Goal: Download file/media

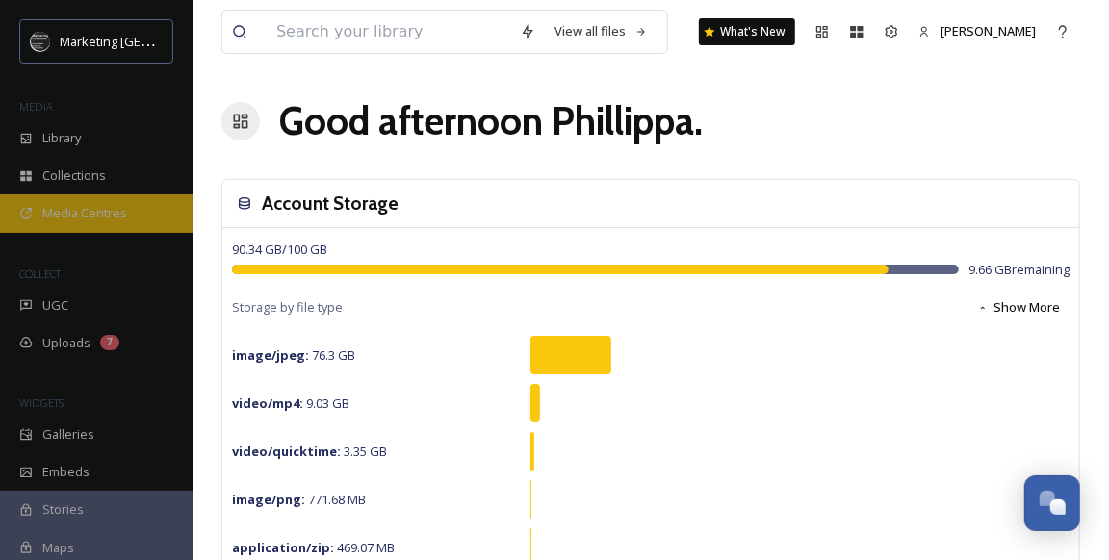
click at [97, 211] on span "Media Centres" at bounding box center [84, 213] width 85 height 18
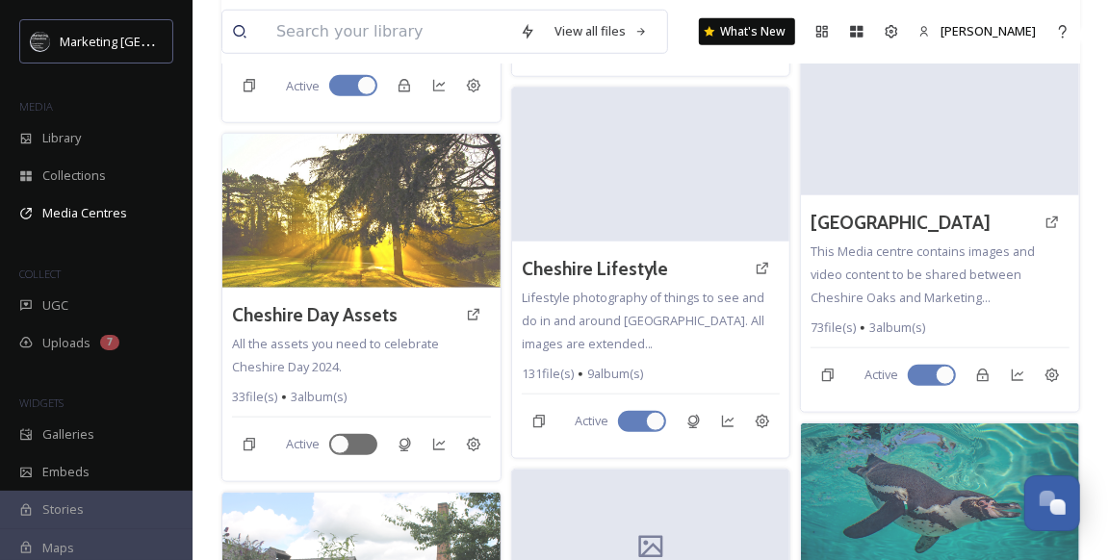
scroll to position [822, 0]
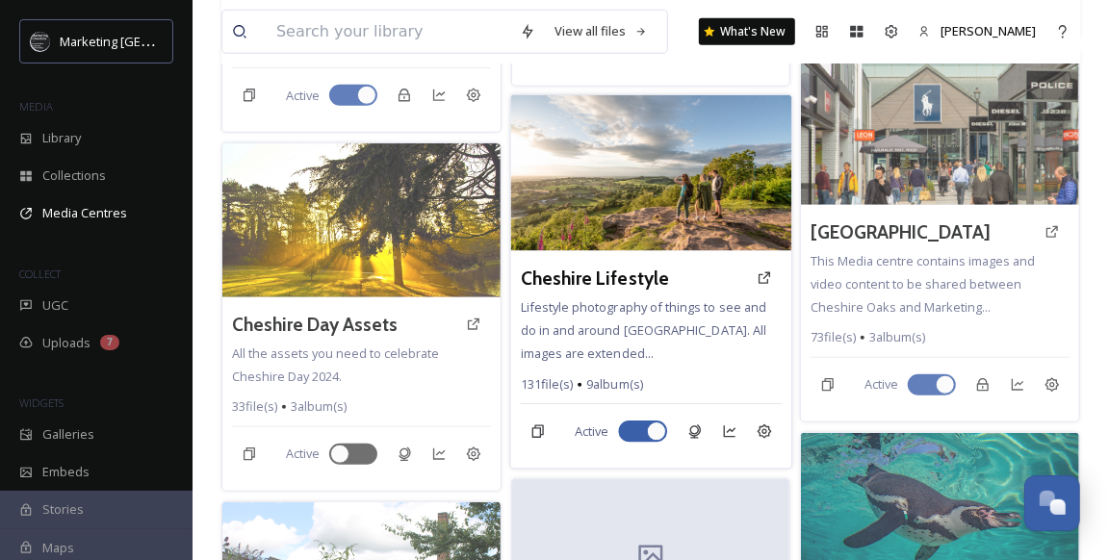
click at [652, 174] on img at bounding box center [650, 173] width 281 height 156
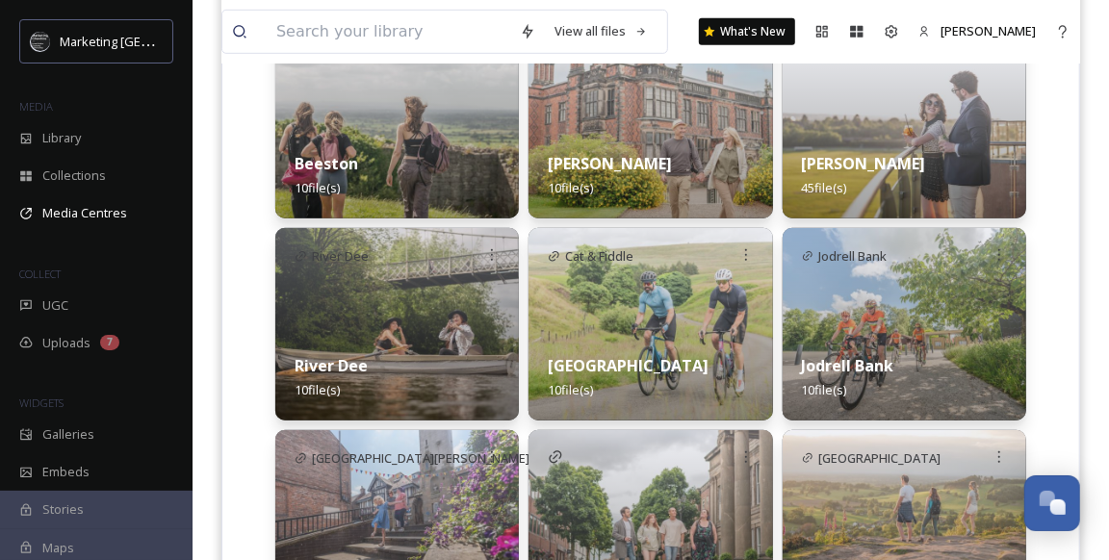
scroll to position [676, 0]
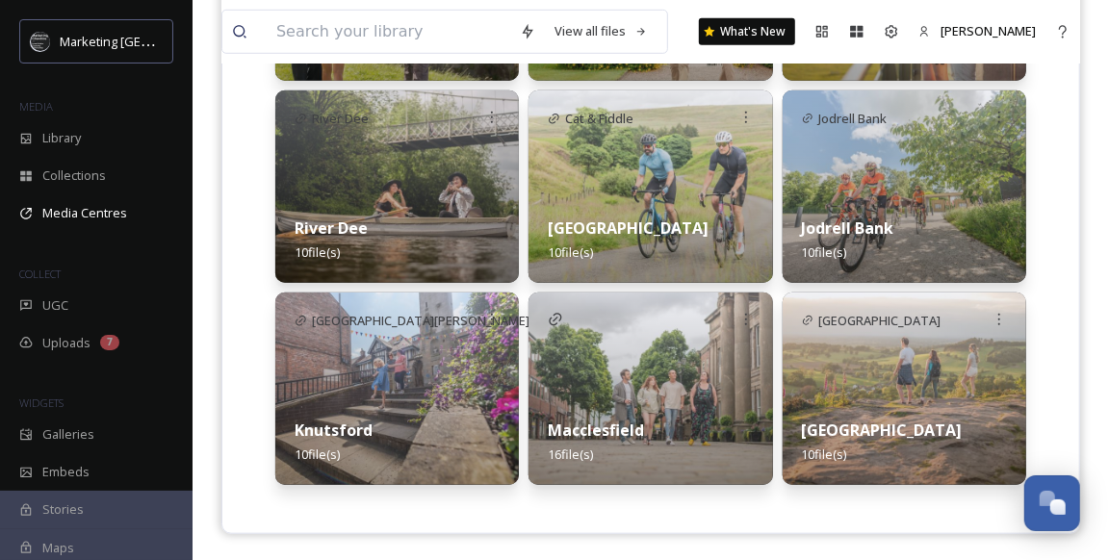
click at [952, 220] on div "Jodrell Bank 10 file(s)" at bounding box center [903, 240] width 243 height 86
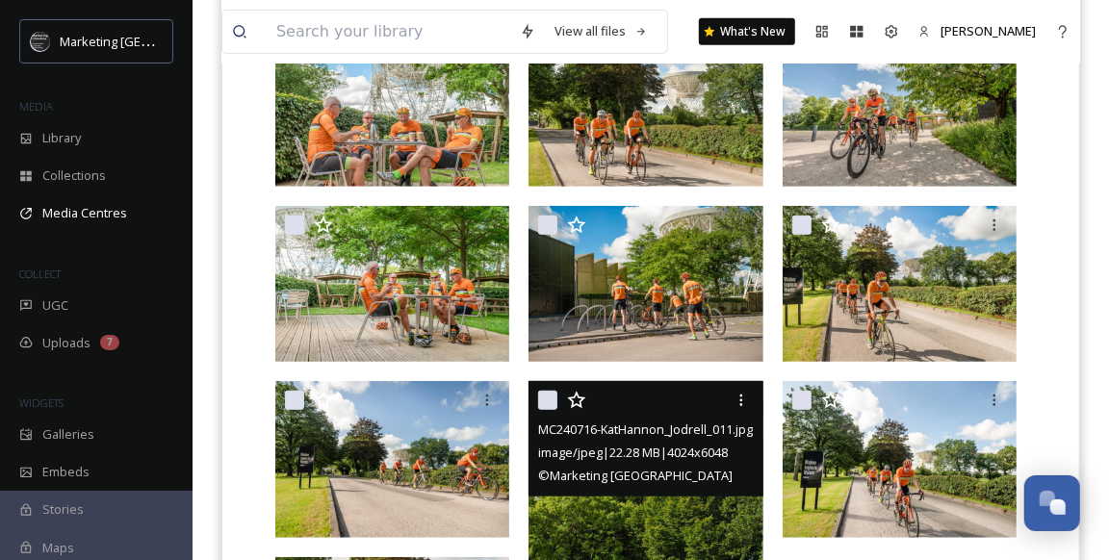
scroll to position [403, 0]
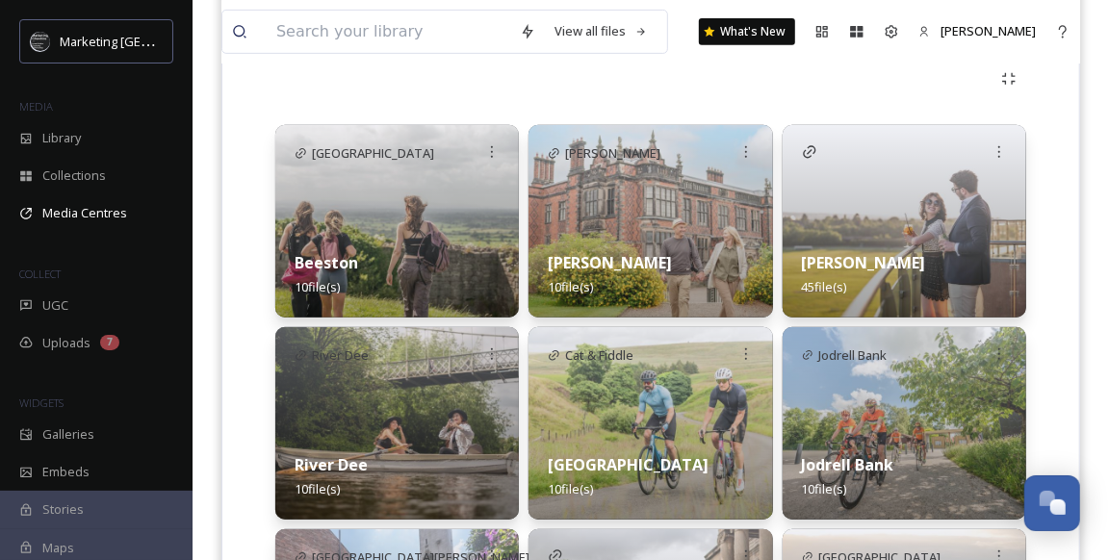
scroll to position [480, 0]
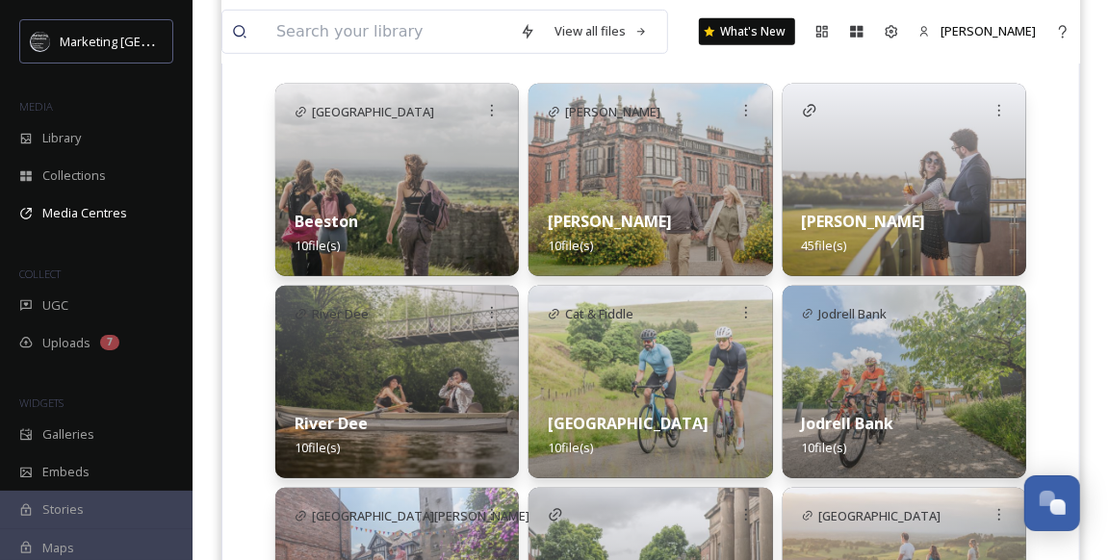
click at [481, 213] on div "Beeston 10 file(s)" at bounding box center [396, 234] width 243 height 86
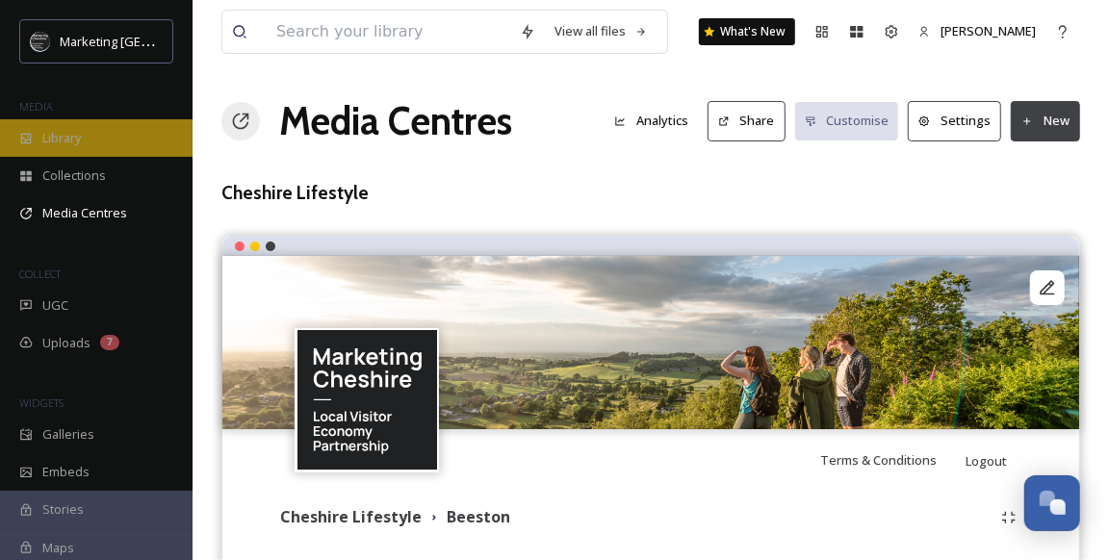
click at [69, 141] on span "Library" at bounding box center [61, 138] width 38 height 18
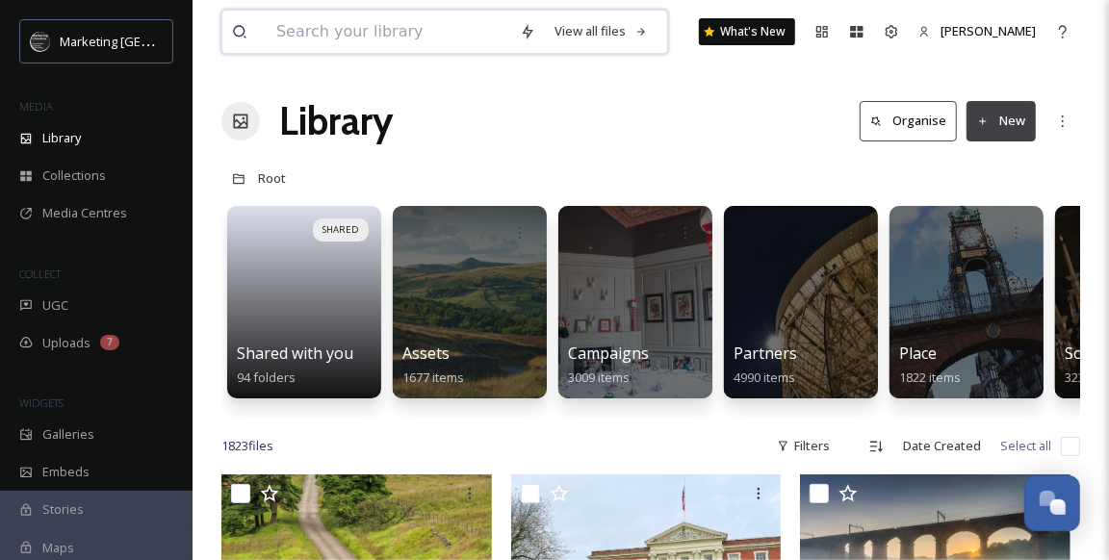
click at [395, 38] on input at bounding box center [388, 32] width 243 height 42
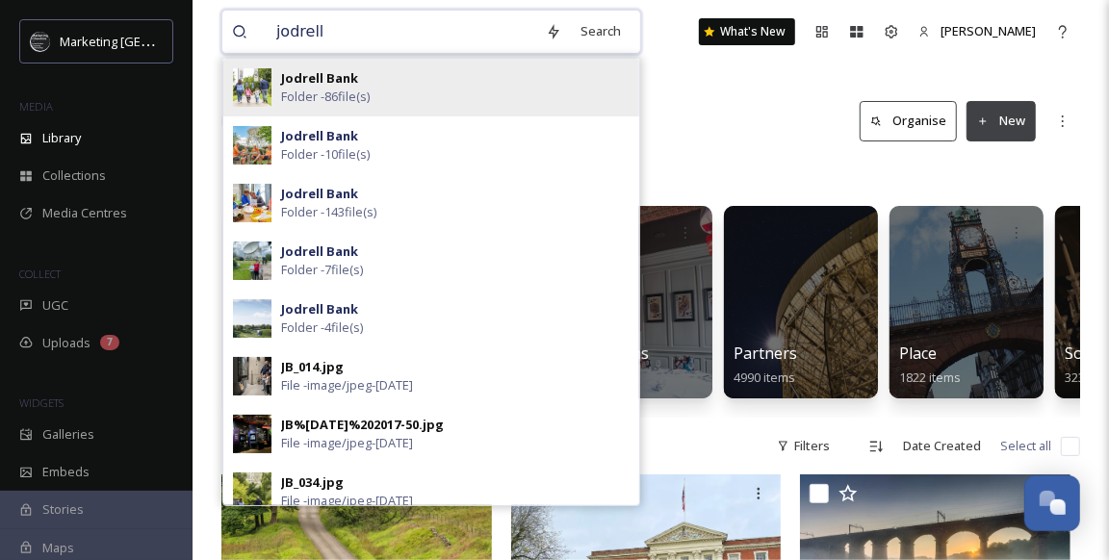
type input "jodrell"
click at [386, 87] on div "Jodrell Bank Folder - 86 file(s)" at bounding box center [455, 87] width 348 height 37
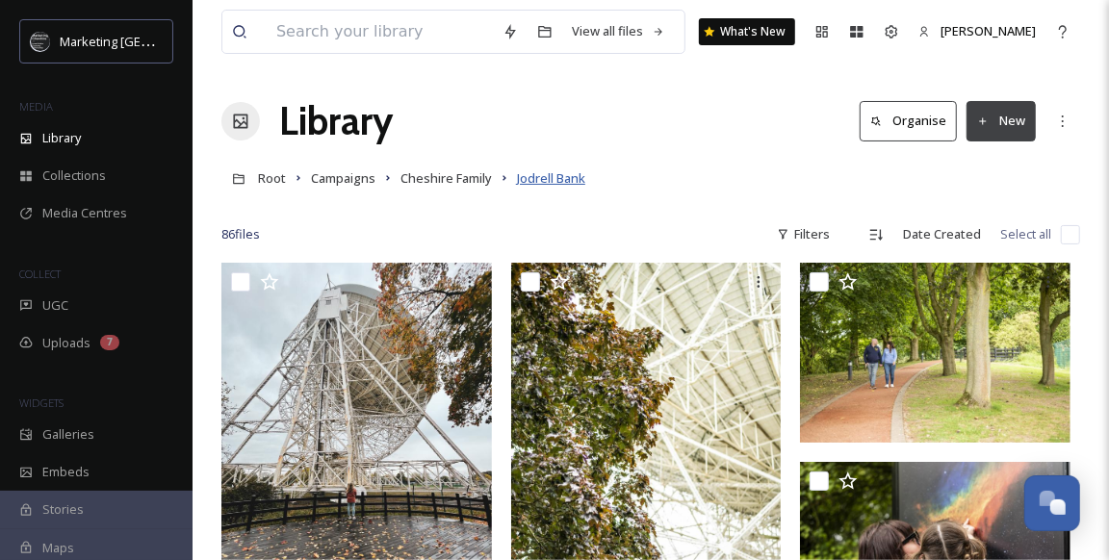
click at [543, 174] on span "Jodrell Bank" at bounding box center [551, 177] width 68 height 17
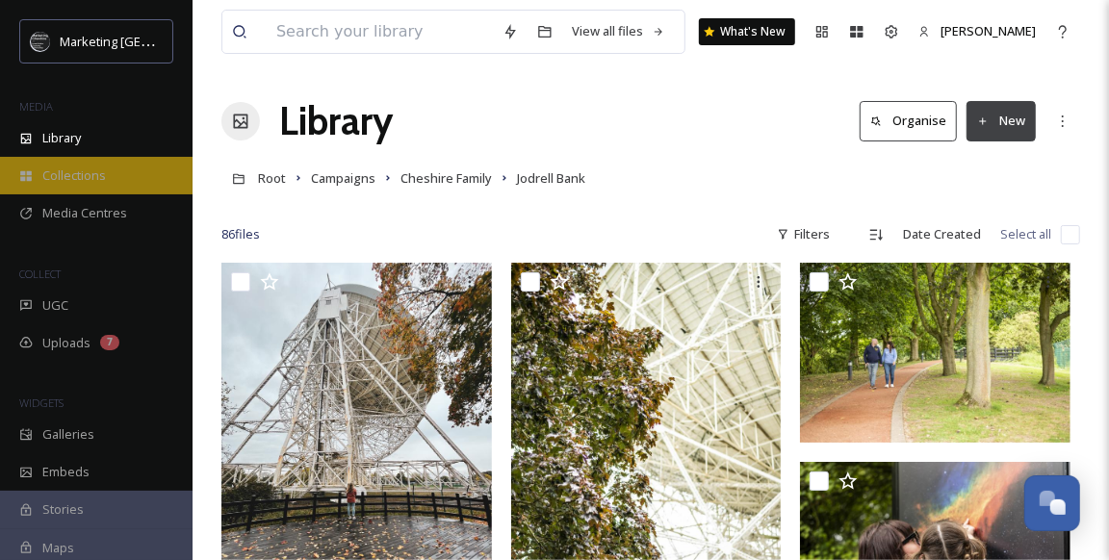
click at [90, 170] on span "Collections" at bounding box center [74, 175] width 64 height 18
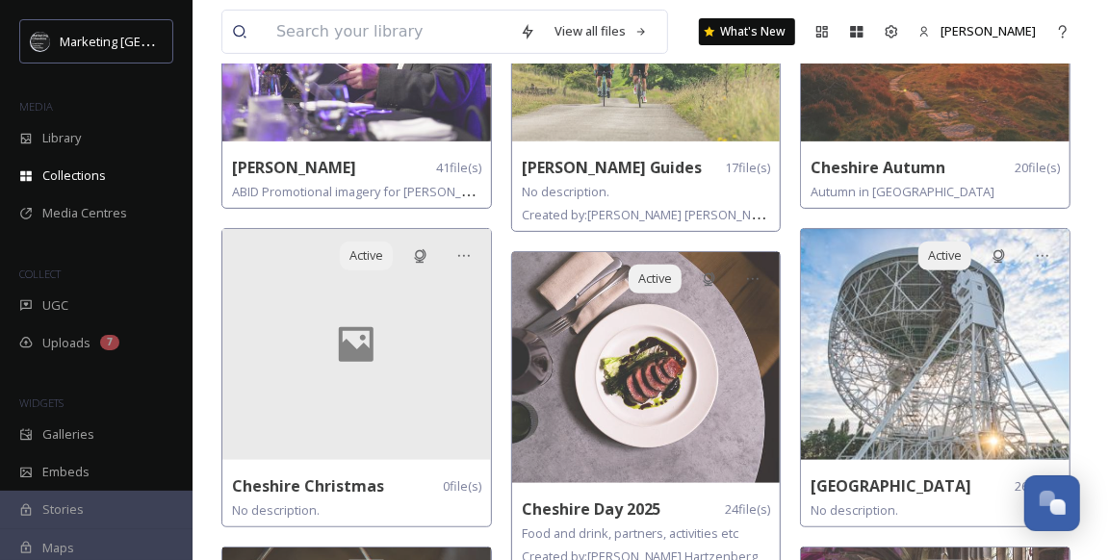
scroll to position [298, 0]
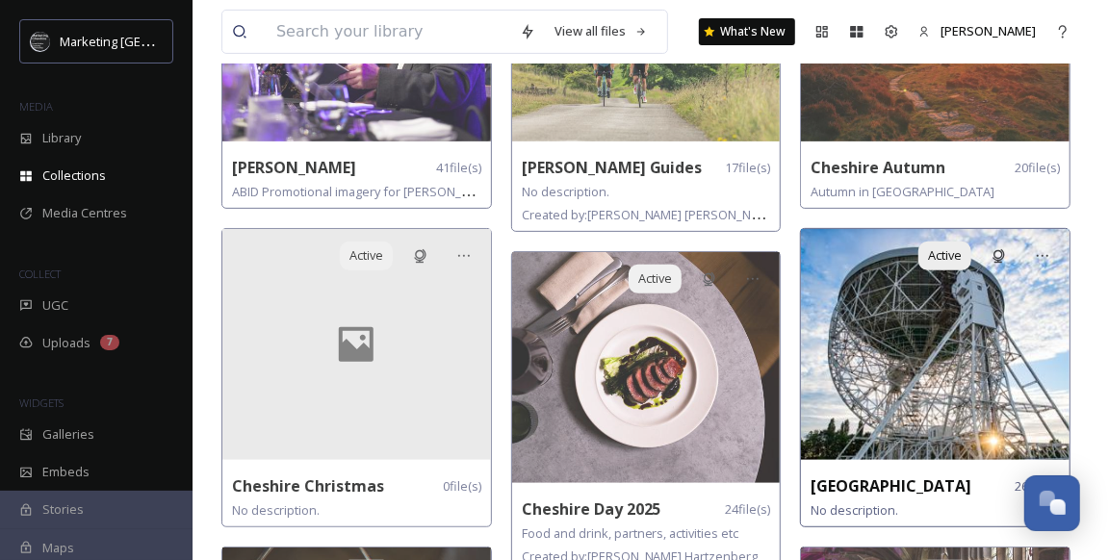
click at [878, 320] on img at bounding box center [935, 344] width 269 height 231
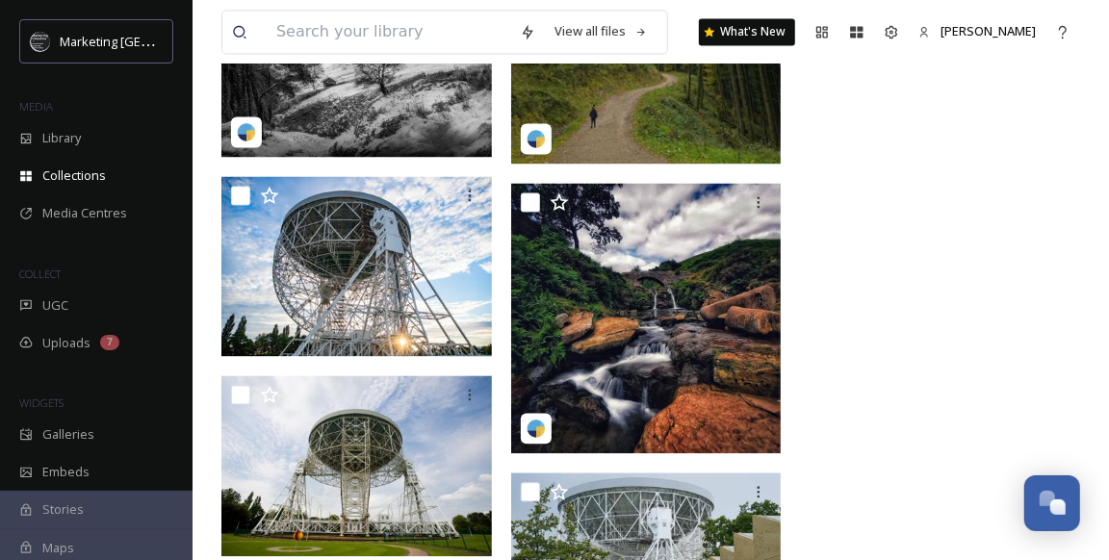
scroll to position [1941, 0]
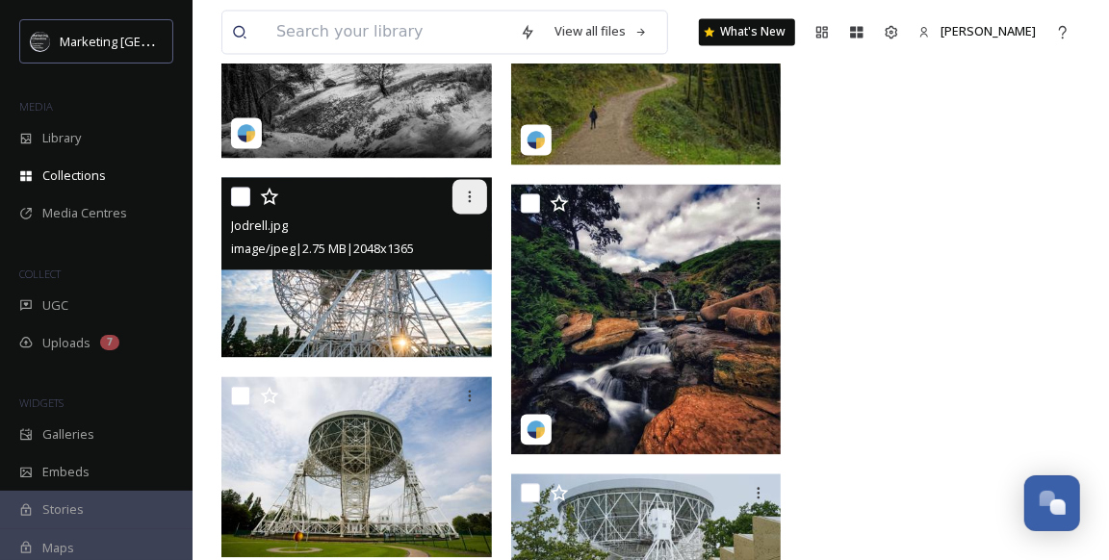
click at [467, 193] on icon at bounding box center [469, 196] width 15 height 15
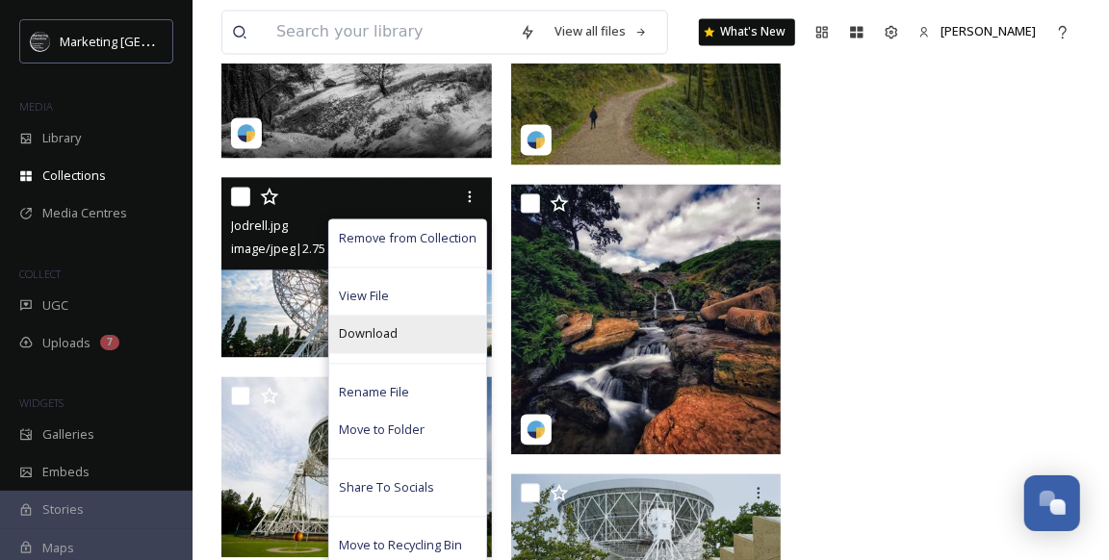
click at [363, 331] on span "Download" at bounding box center [368, 333] width 59 height 18
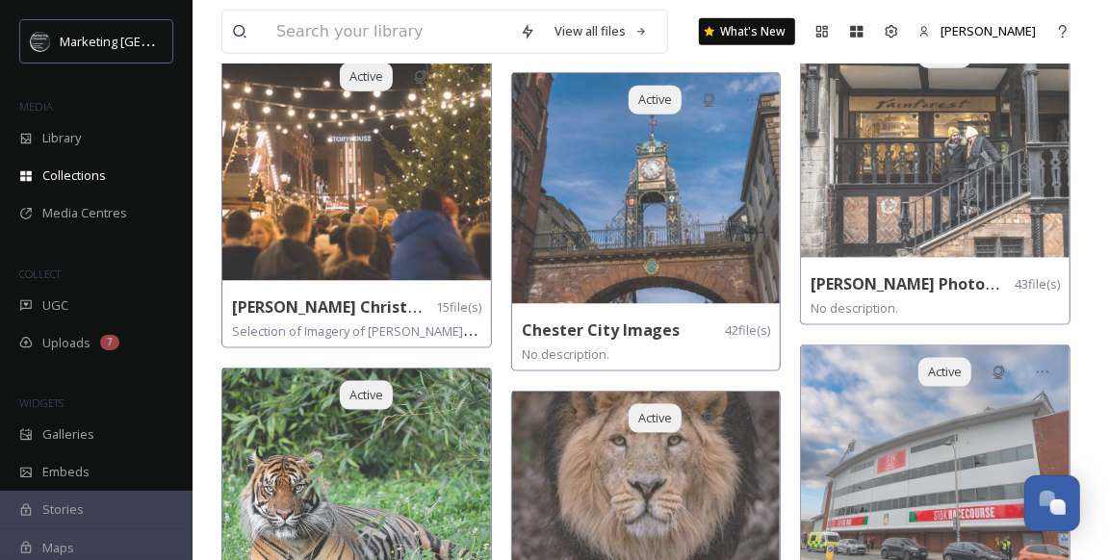
scroll to position [1137, 0]
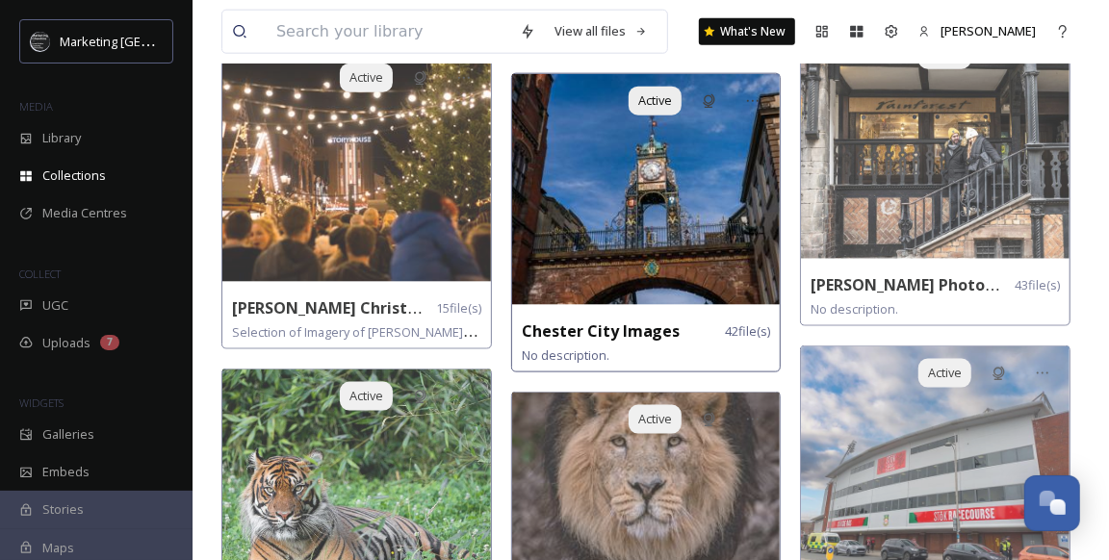
click at [702, 189] on img at bounding box center [646, 189] width 269 height 231
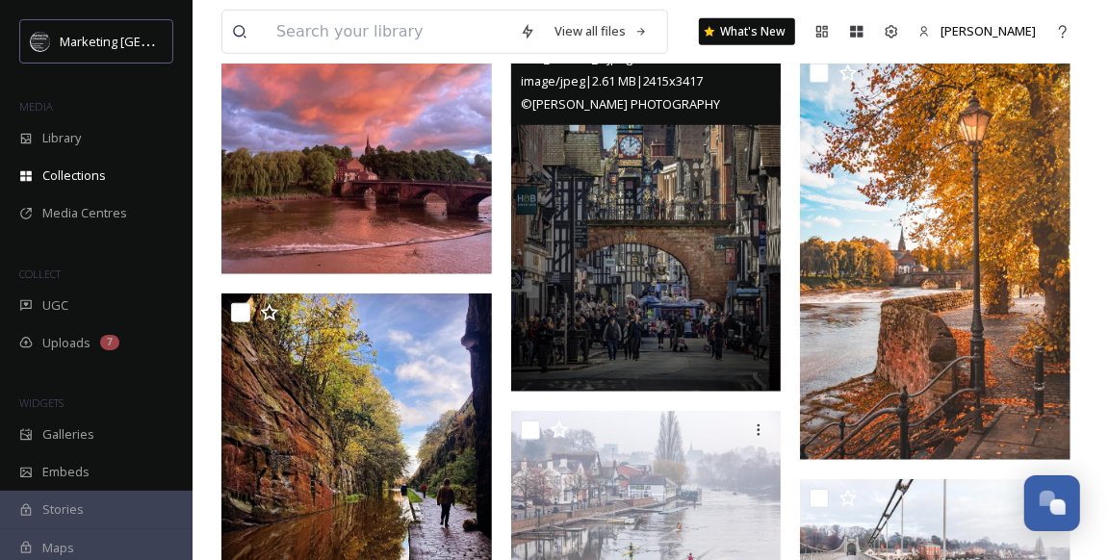
scroll to position [689, 0]
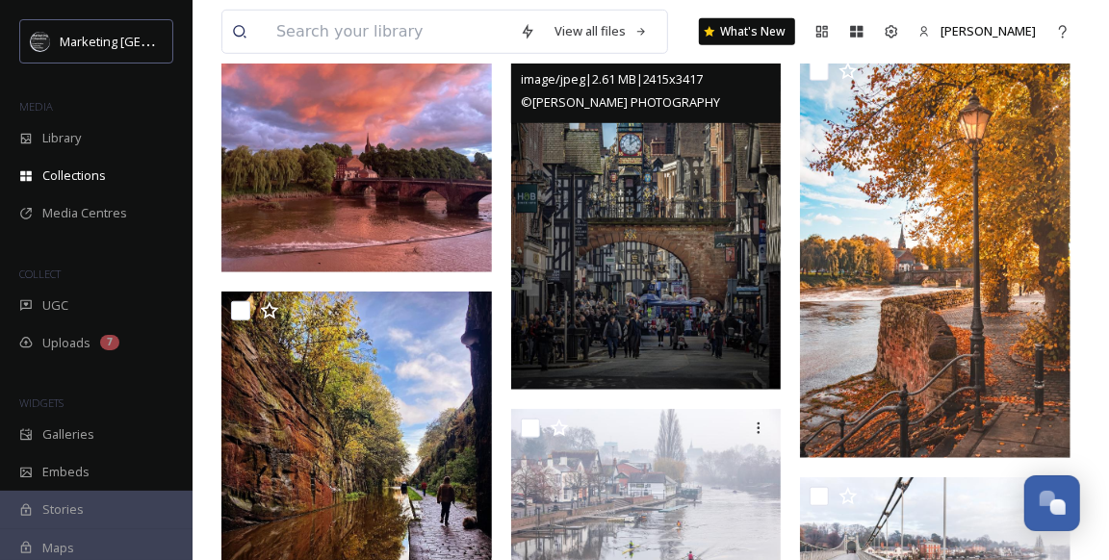
click at [650, 183] on img at bounding box center [646, 199] width 270 height 382
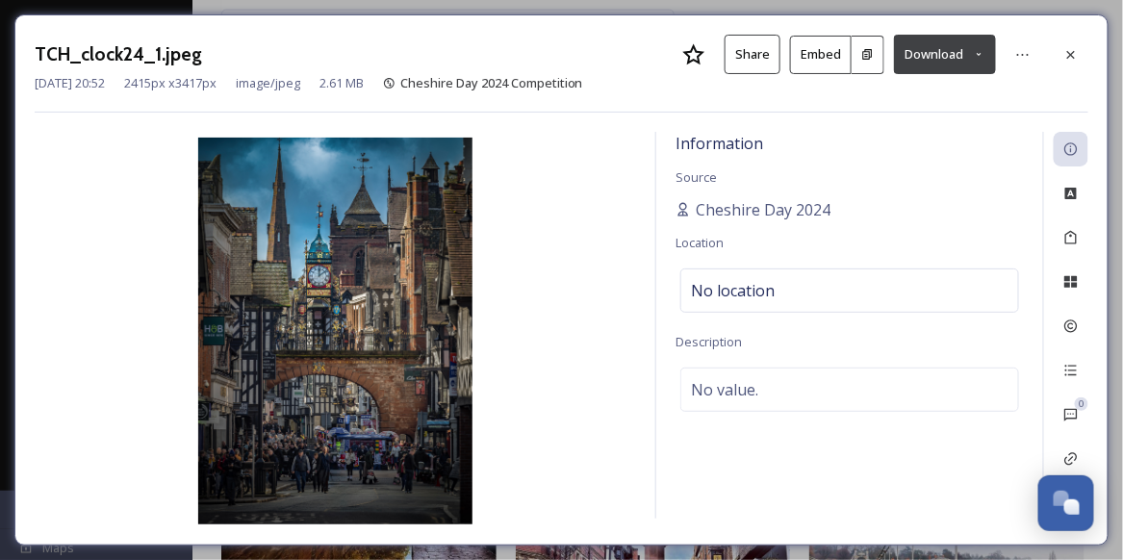
click at [923, 53] on button "Download" at bounding box center [945, 54] width 102 height 39
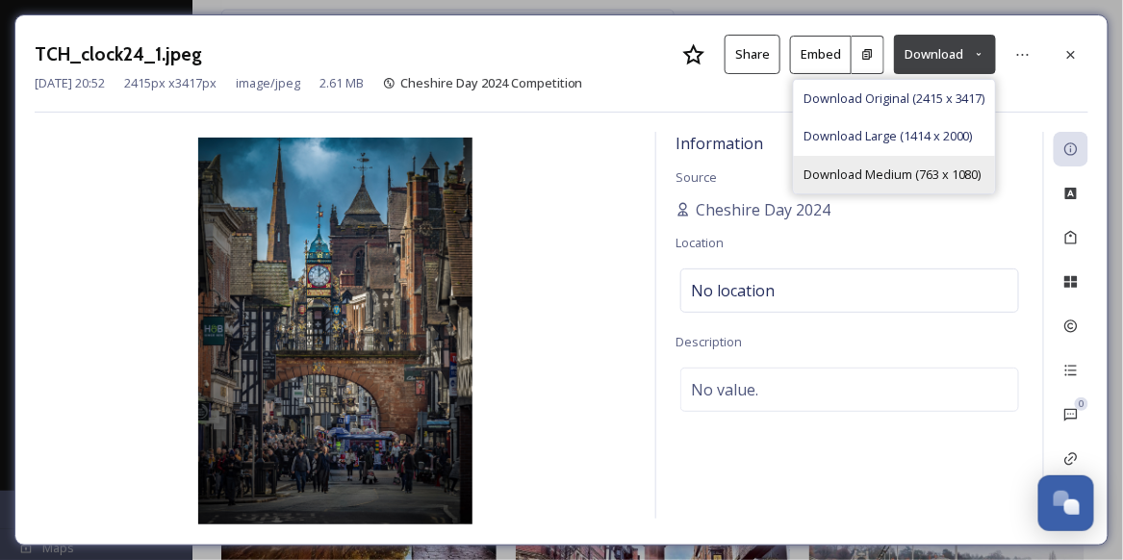
click at [844, 176] on span "Download Medium (763 x 1080)" at bounding box center [893, 175] width 178 height 18
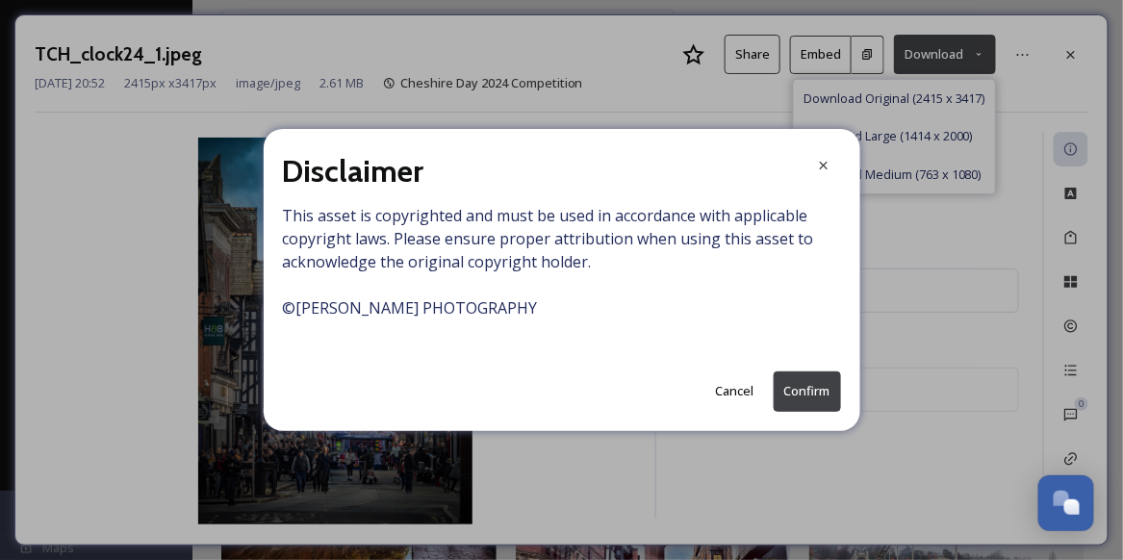
click at [733, 386] on button "Cancel" at bounding box center [735, 391] width 58 height 38
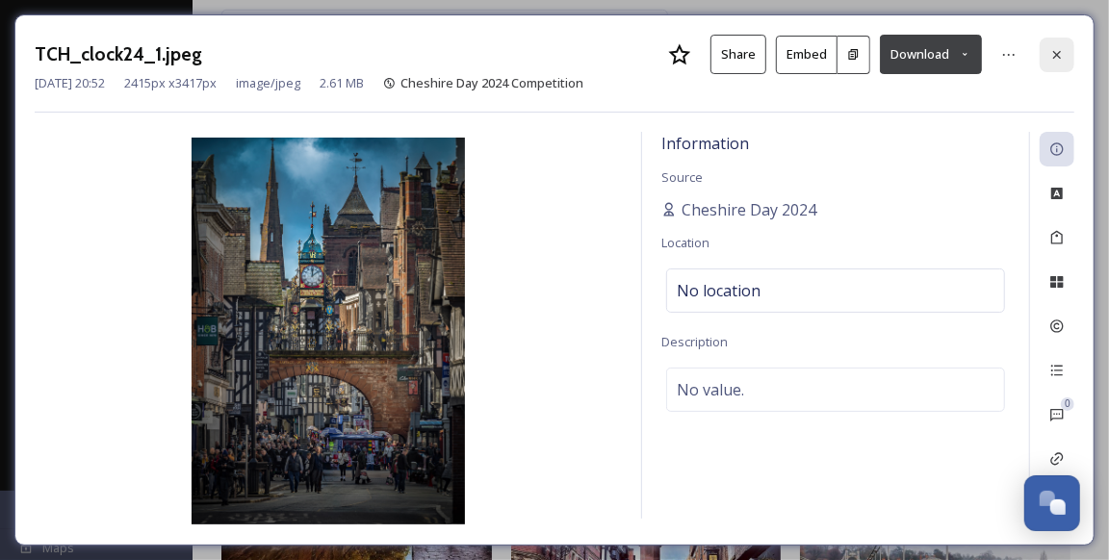
click at [1061, 53] on icon at bounding box center [1056, 54] width 15 height 15
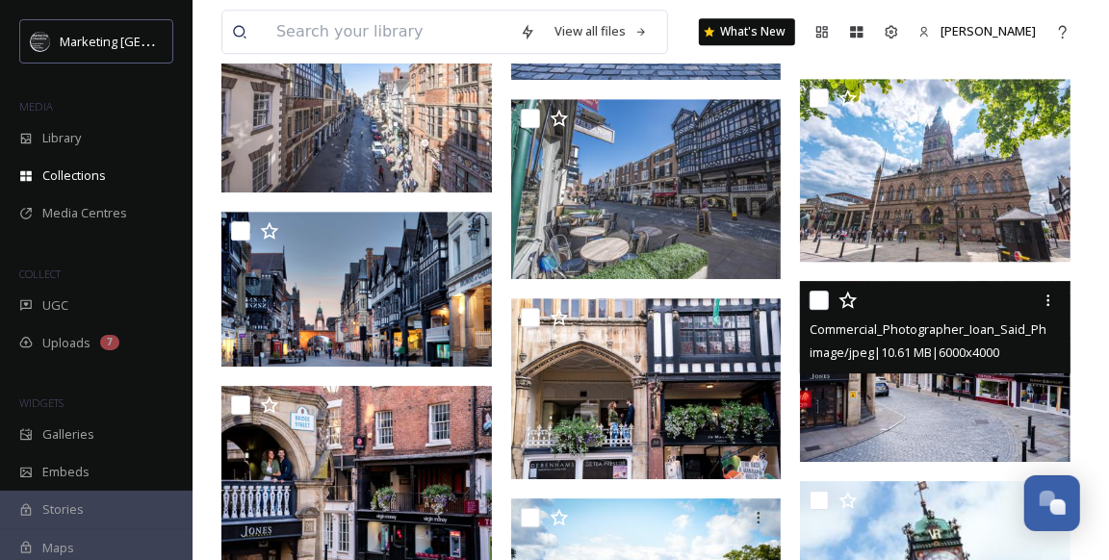
scroll to position [2923, 0]
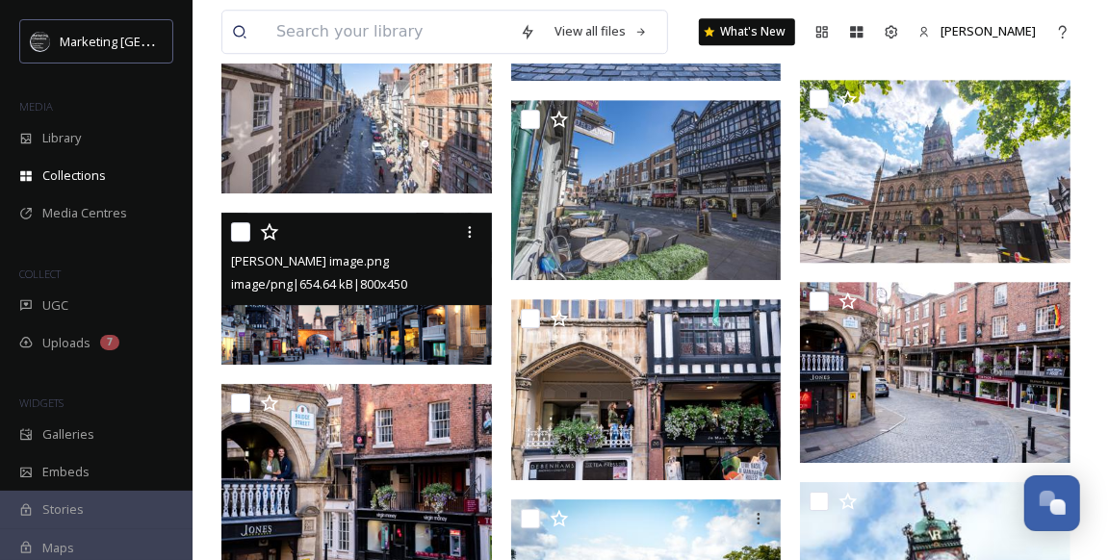
click at [342, 318] on img at bounding box center [356, 289] width 270 height 152
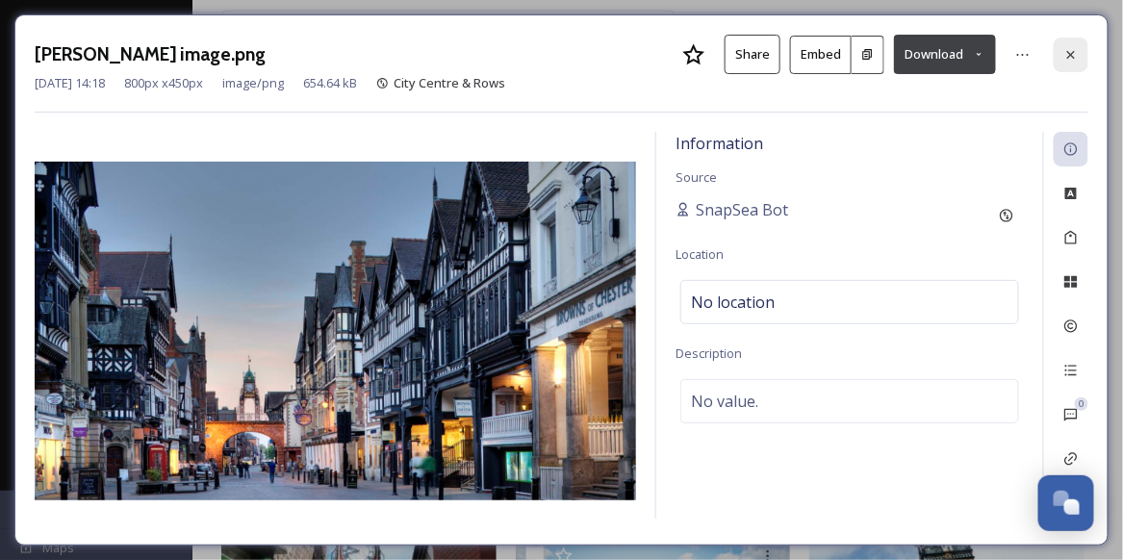
click at [1075, 55] on icon at bounding box center [1070, 54] width 15 height 15
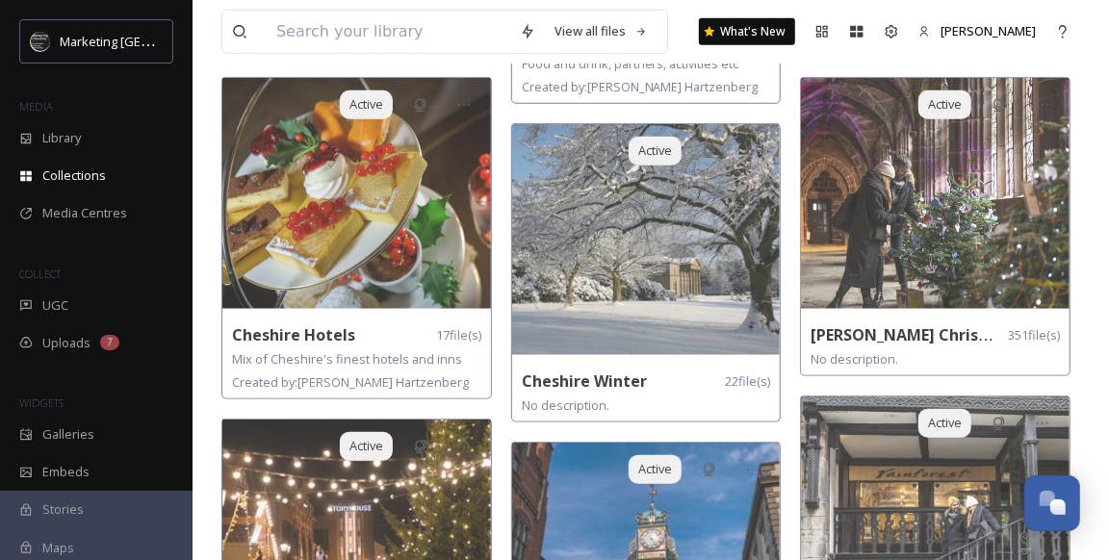
scroll to position [757, 0]
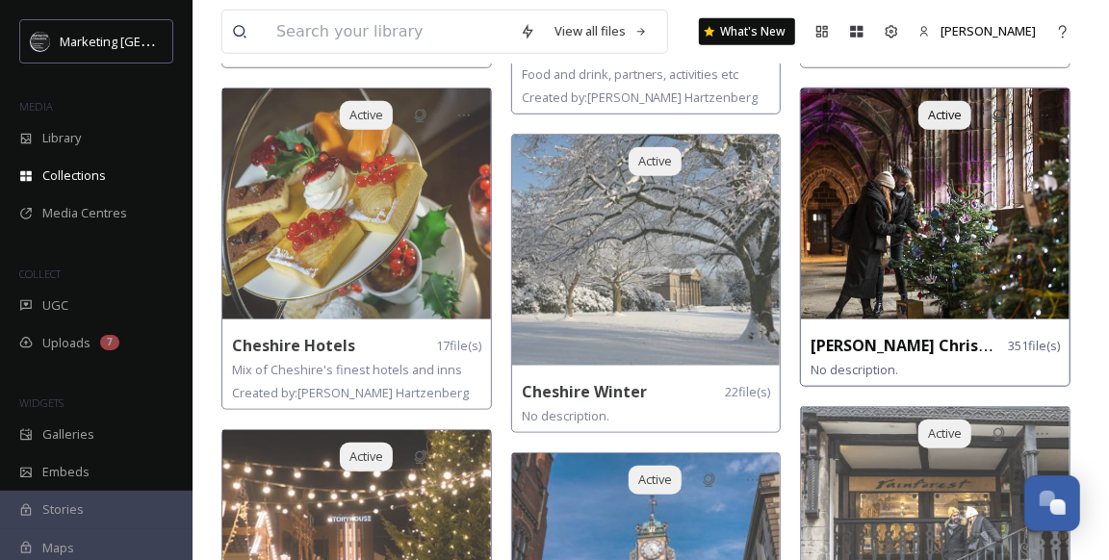
click at [853, 207] on img at bounding box center [935, 204] width 269 height 231
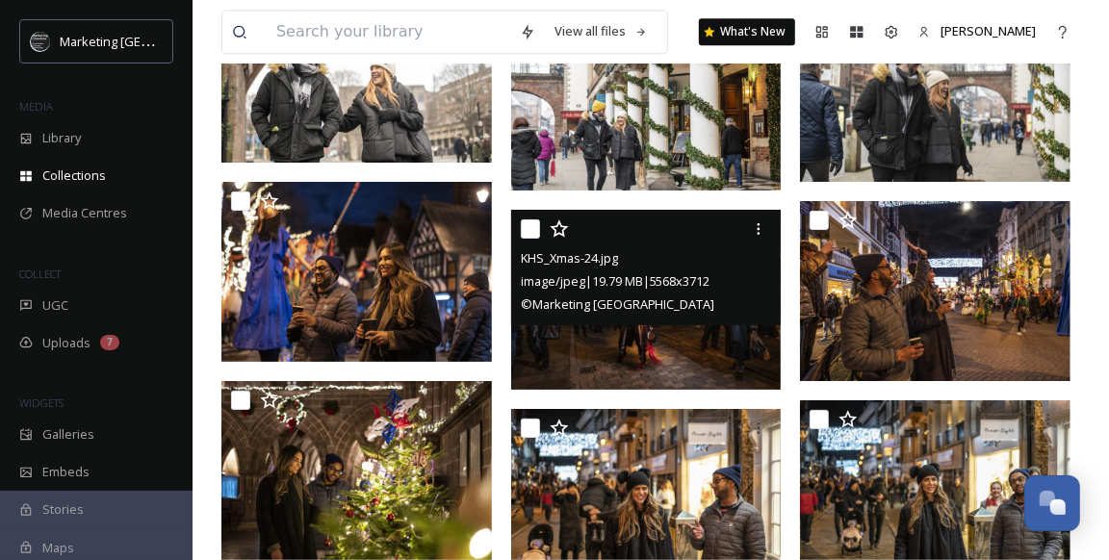
scroll to position [9913, 0]
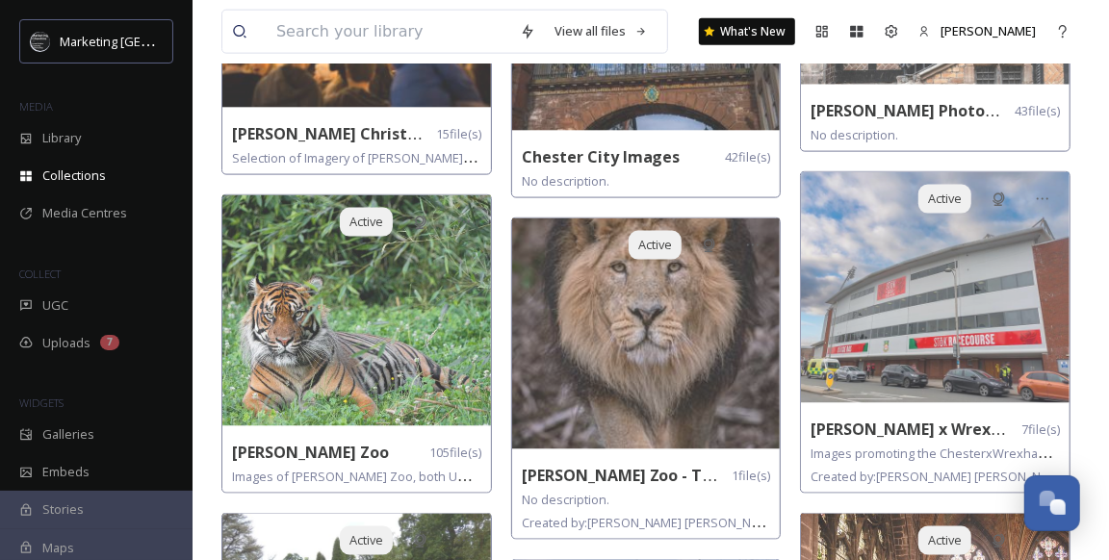
scroll to position [1026, 0]
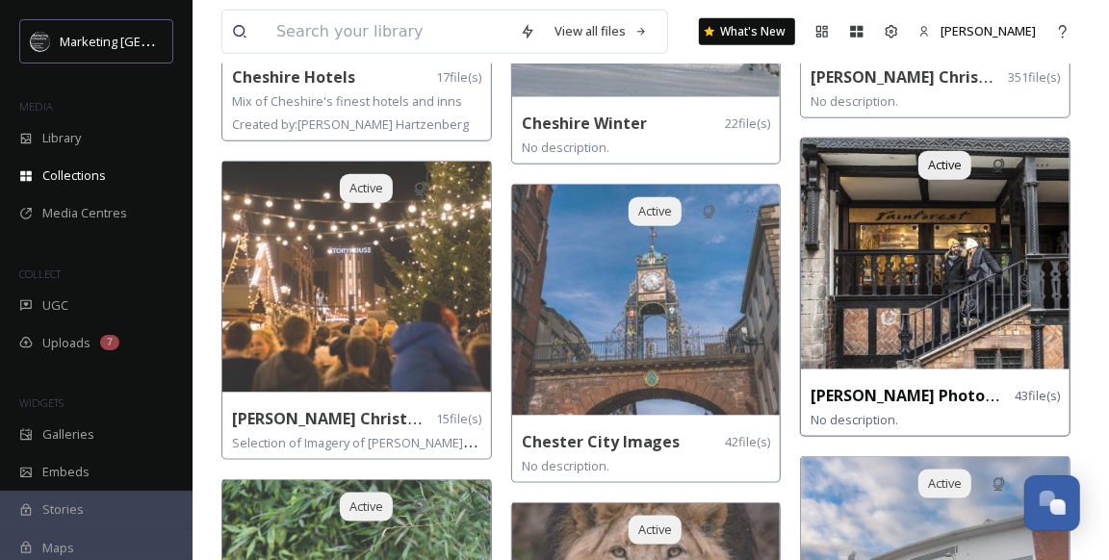
click at [932, 270] on img at bounding box center [935, 254] width 269 height 231
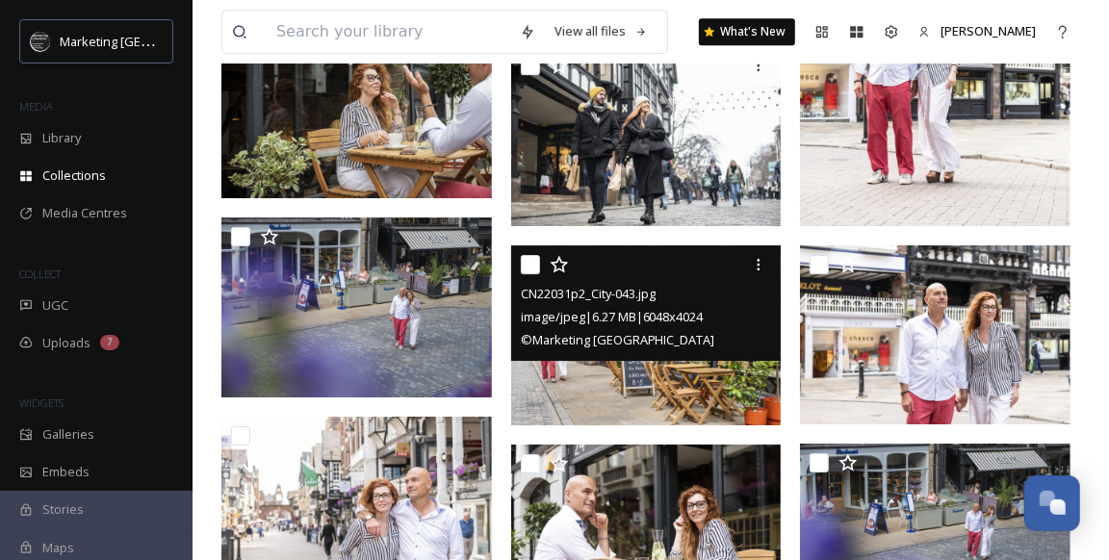
scroll to position [3213, 0]
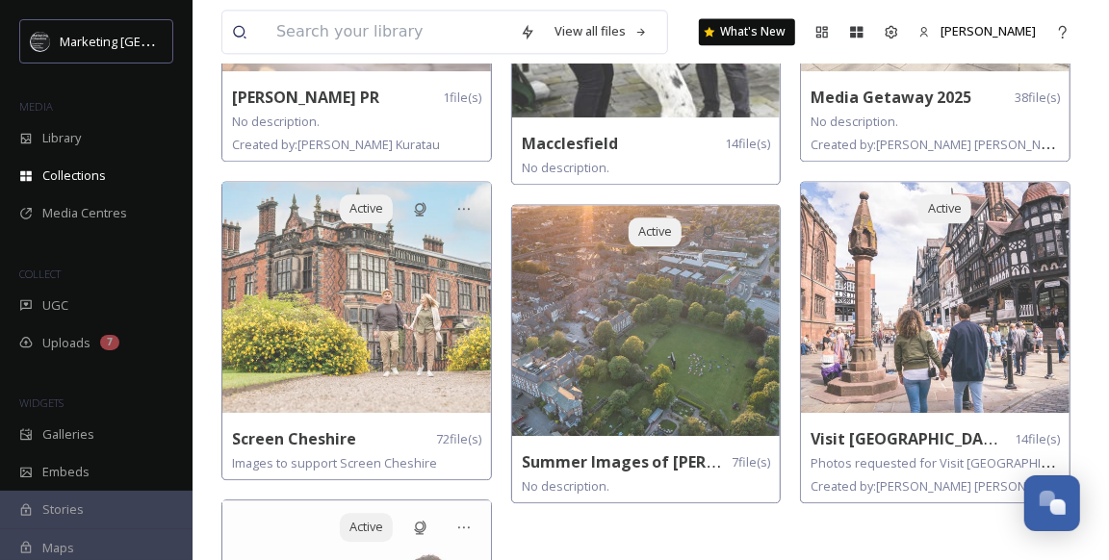
scroll to position [2326, 0]
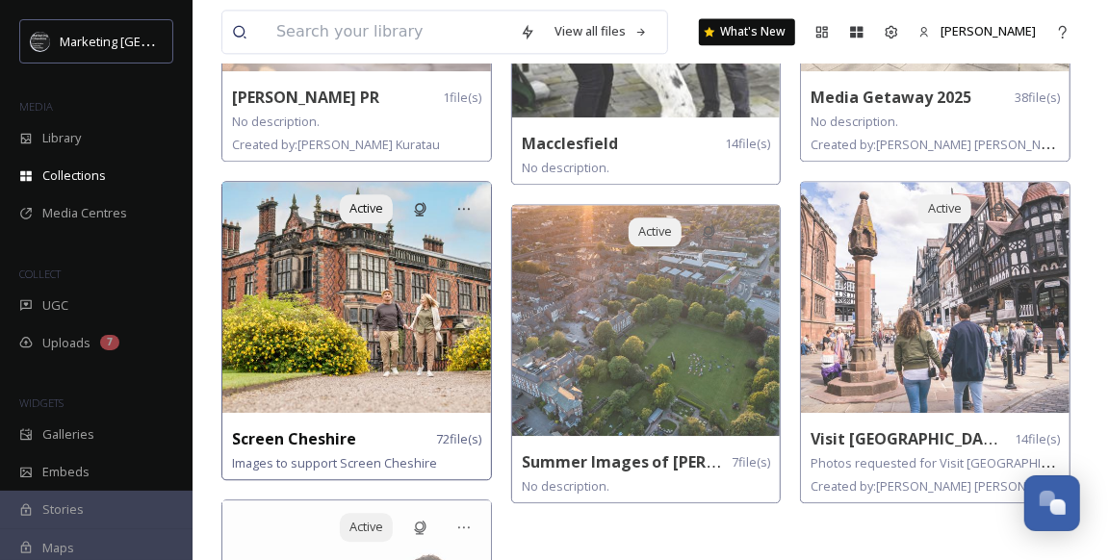
click at [342, 290] on img at bounding box center [356, 297] width 269 height 231
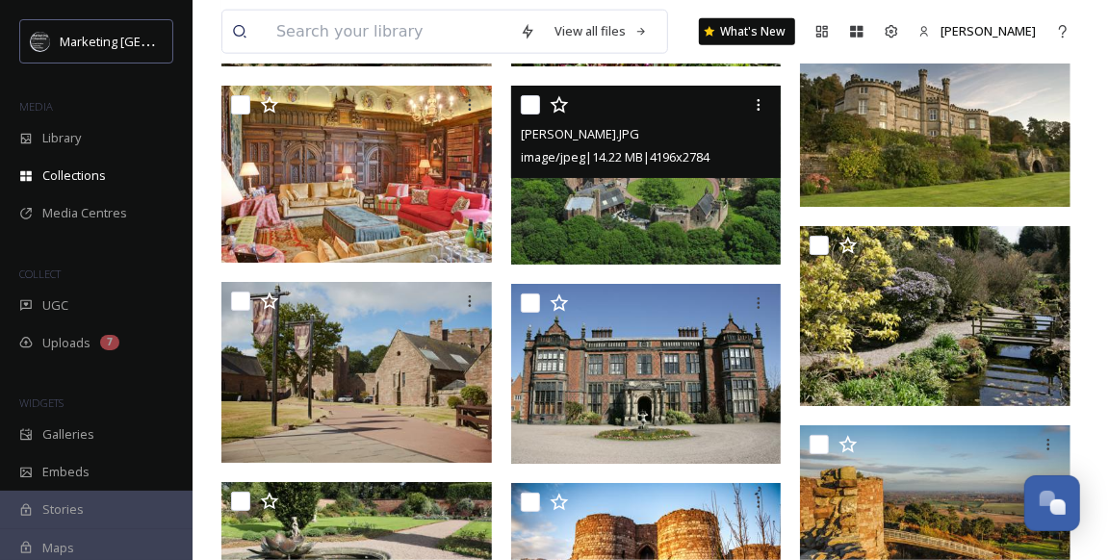
scroll to position [5298, 0]
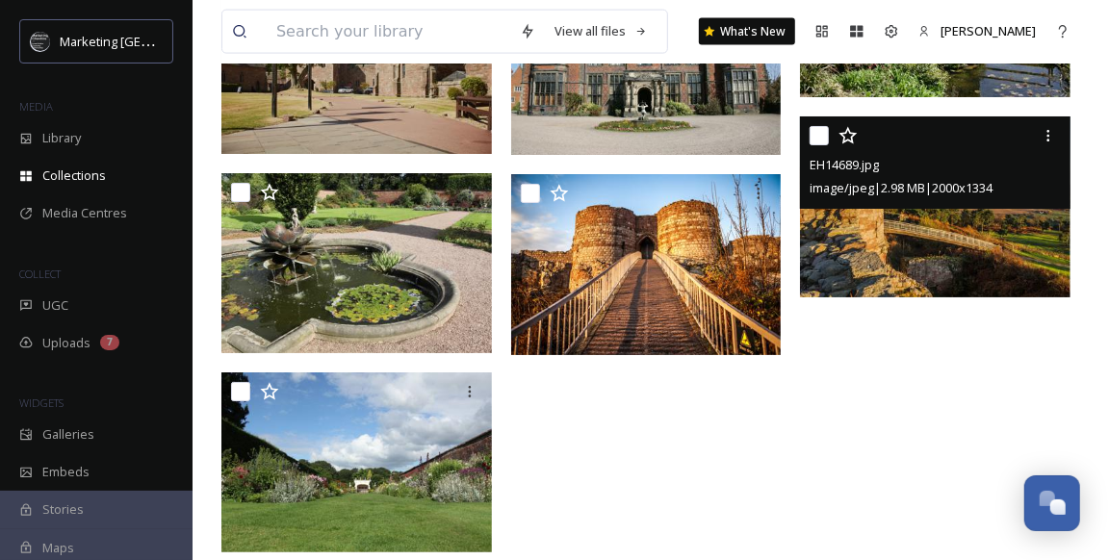
click at [965, 259] on img at bounding box center [935, 206] width 270 height 181
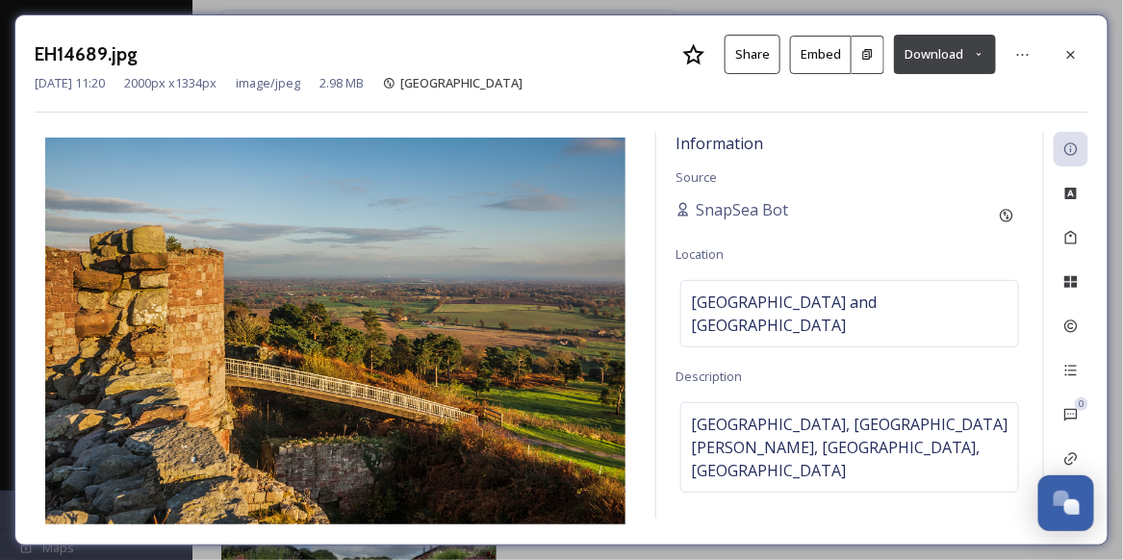
click at [949, 54] on button "Download" at bounding box center [945, 54] width 102 height 39
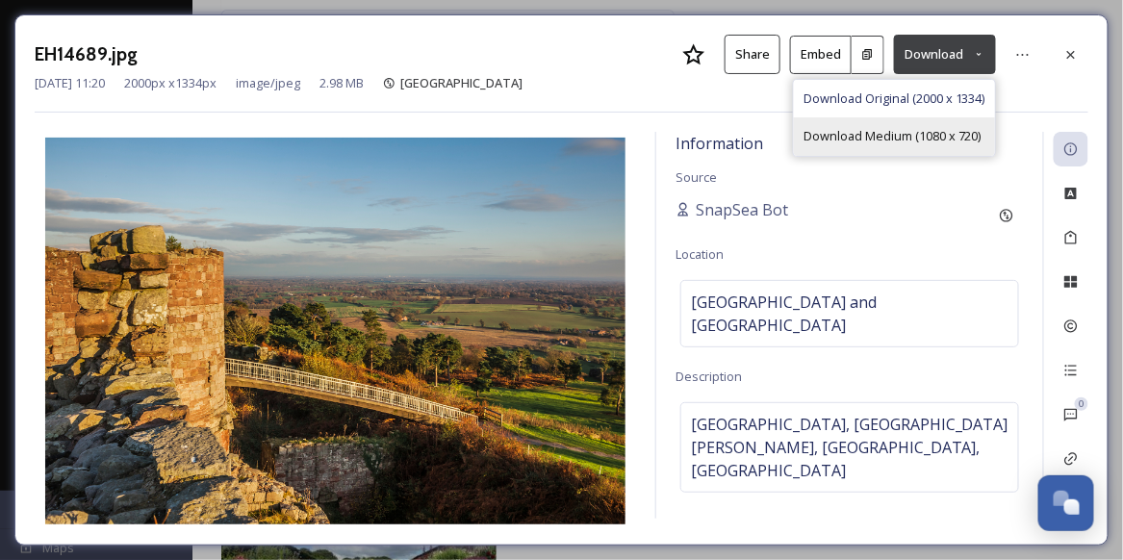
click at [858, 133] on span "Download Medium (1080 x 720)" at bounding box center [893, 136] width 178 height 18
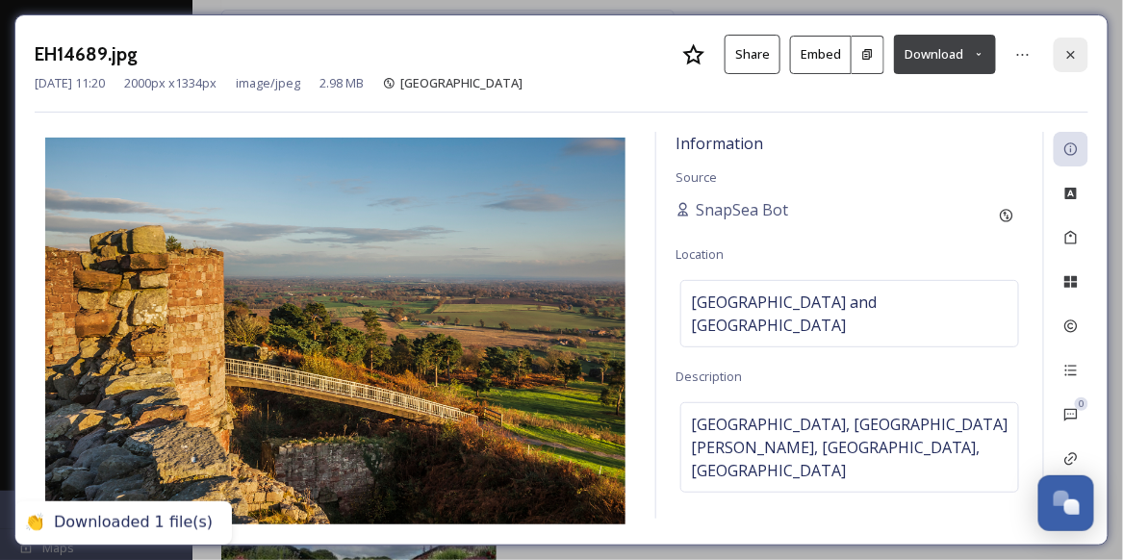
click at [1075, 55] on icon at bounding box center [1070, 54] width 15 height 15
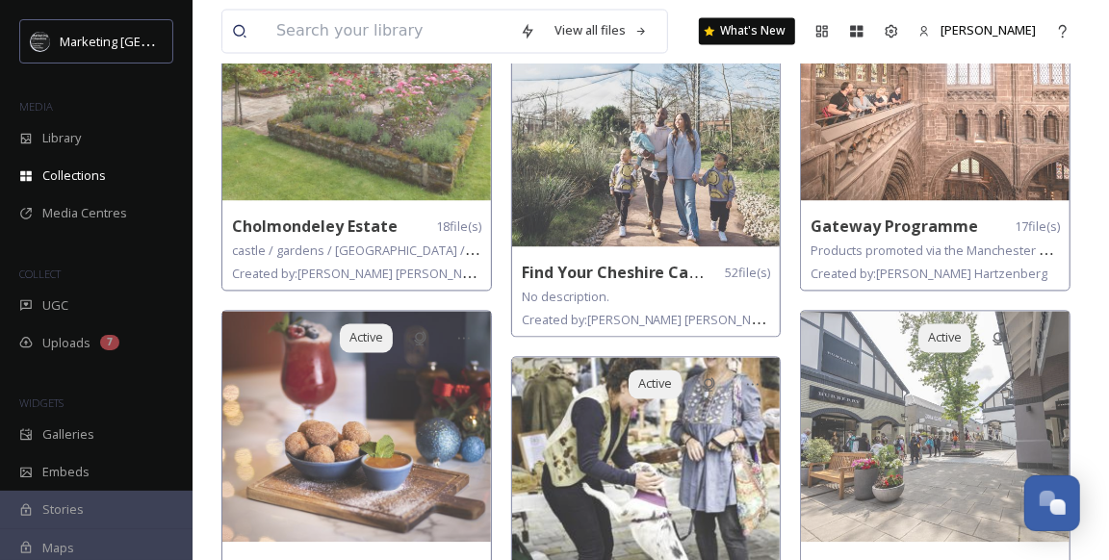
scroll to position [1770, 0]
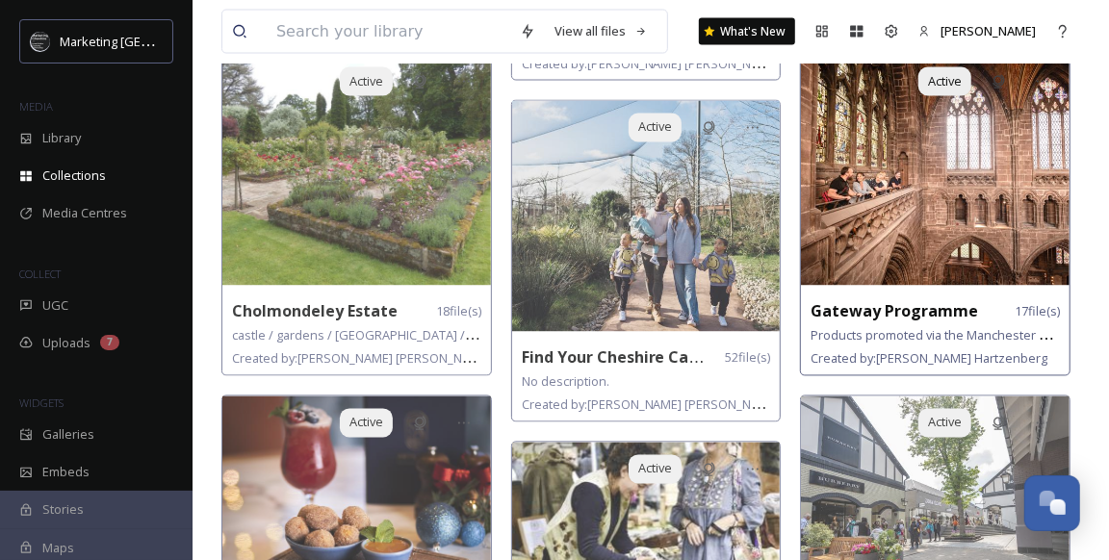
click at [978, 175] on img at bounding box center [935, 170] width 269 height 231
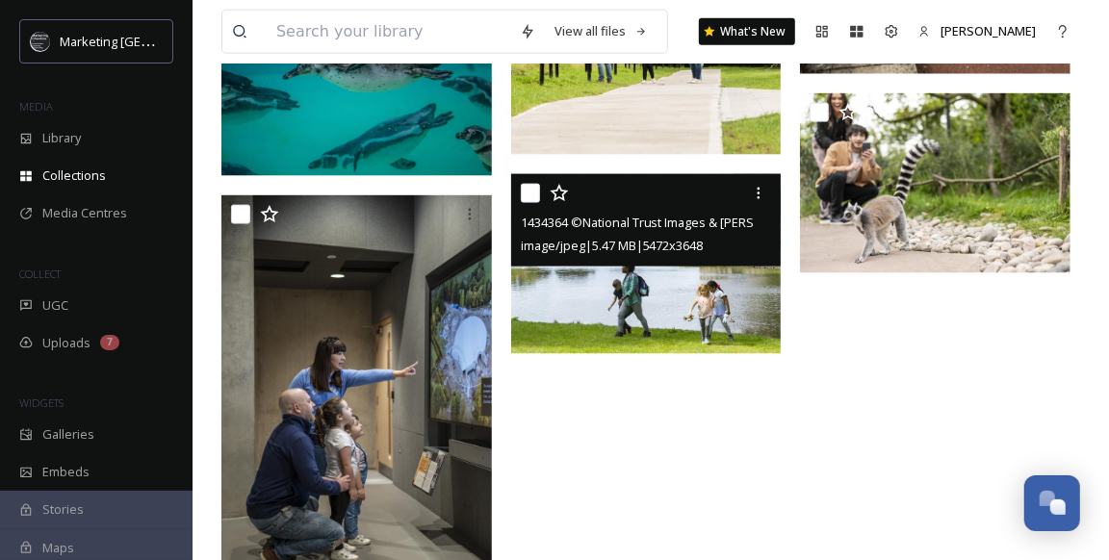
scroll to position [1564, 0]
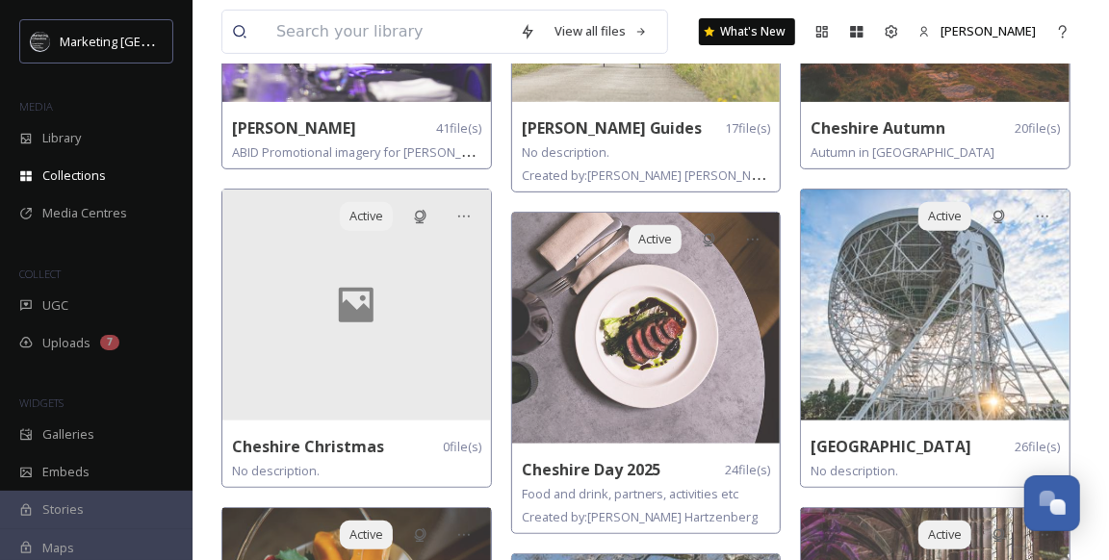
scroll to position [339, 0]
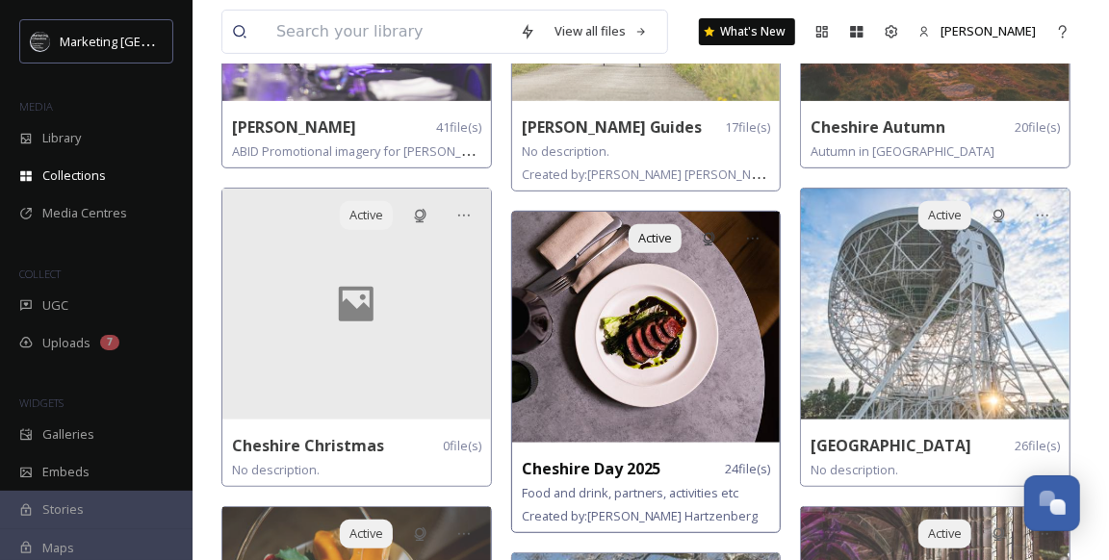
click at [518, 245] on img at bounding box center [646, 327] width 269 height 231
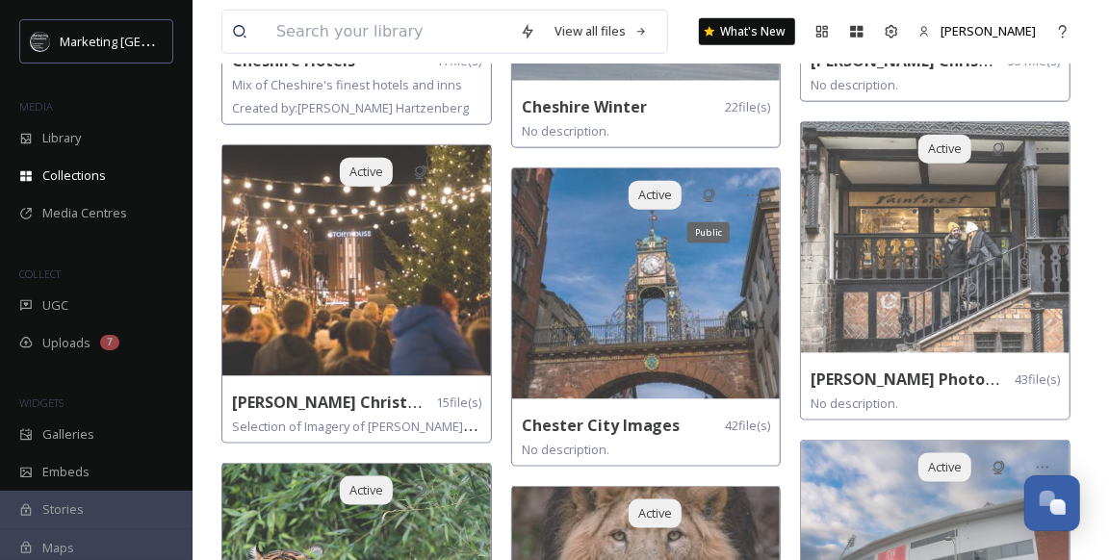
scroll to position [1045, 0]
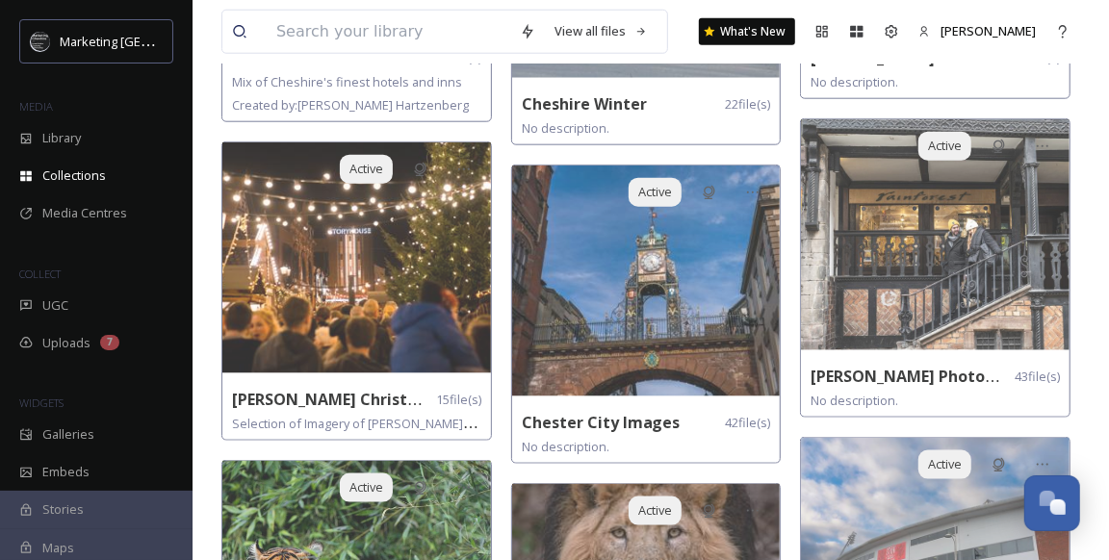
click at [719, 265] on img at bounding box center [646, 281] width 269 height 231
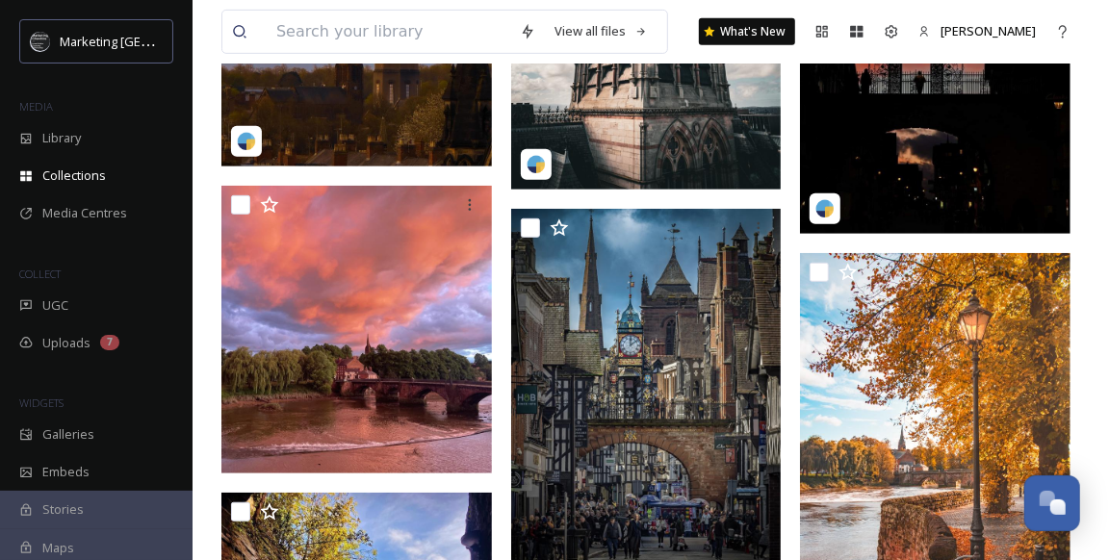
scroll to position [486, 0]
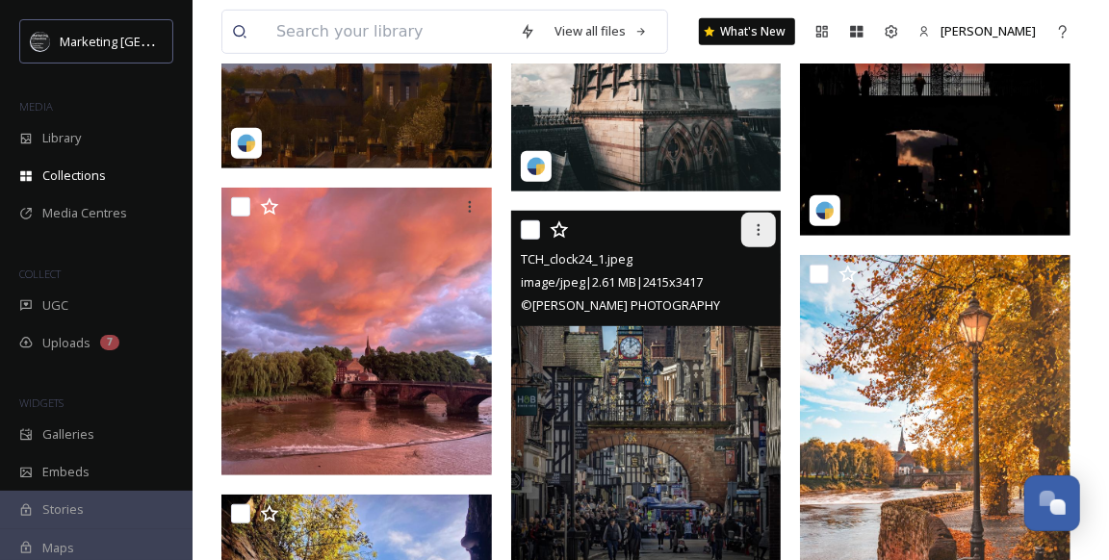
click at [756, 229] on icon at bounding box center [758, 229] width 15 height 15
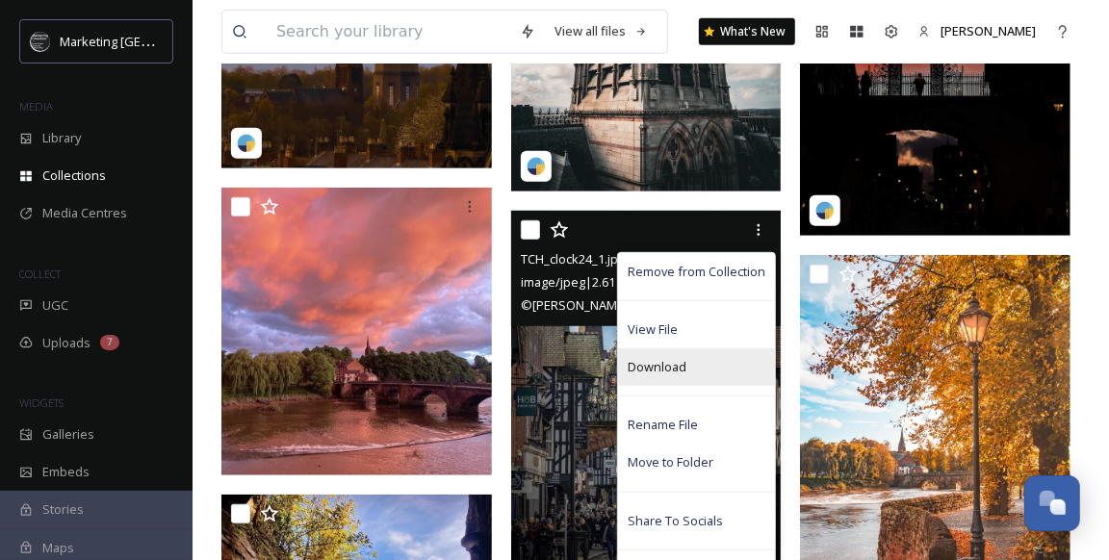
click at [646, 365] on span "Download" at bounding box center [656, 367] width 59 height 18
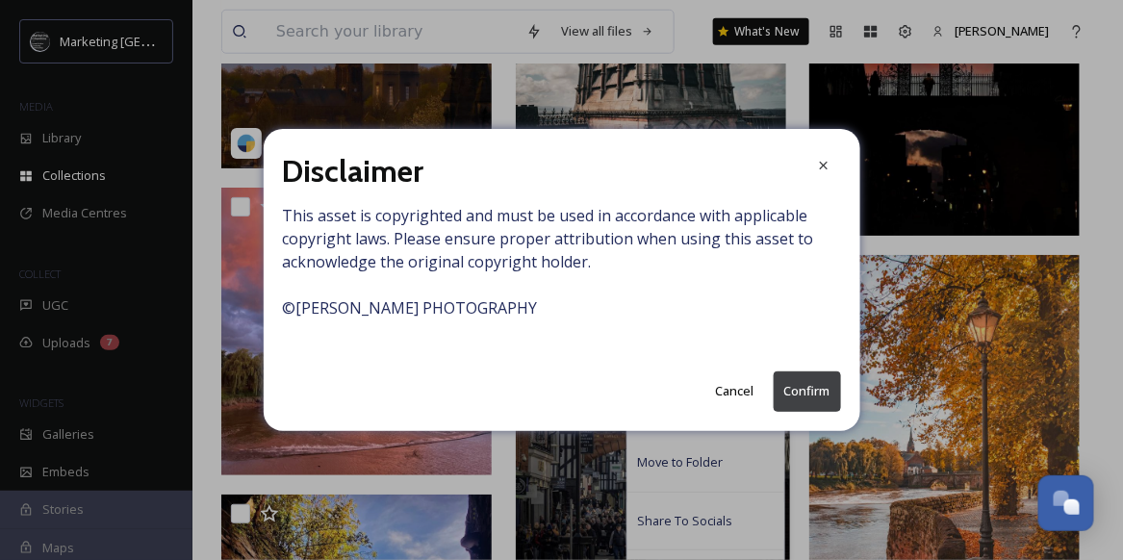
click at [794, 391] on button "Confirm" at bounding box center [807, 390] width 67 height 39
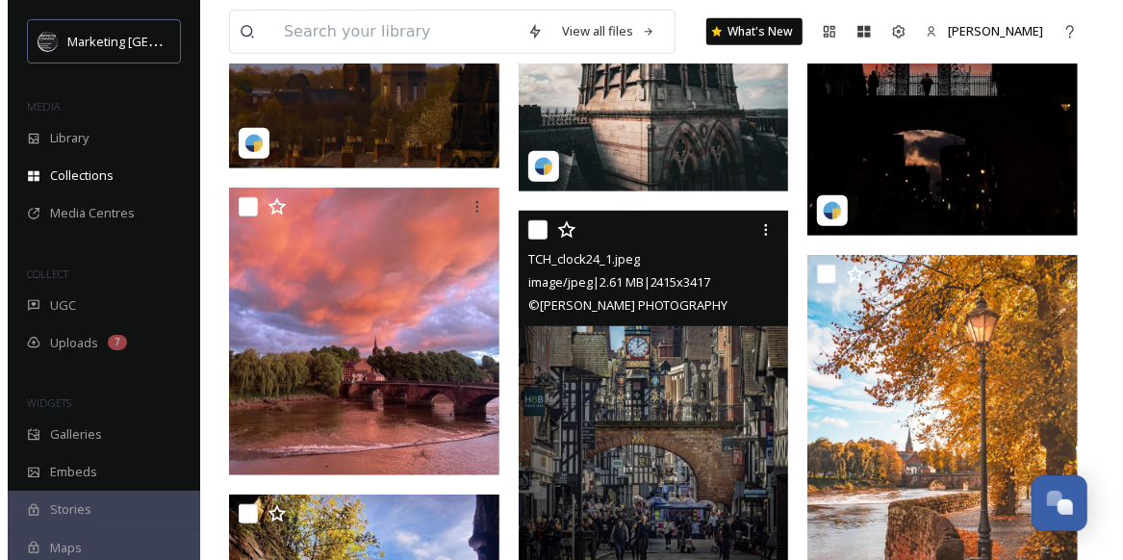
scroll to position [383, 0]
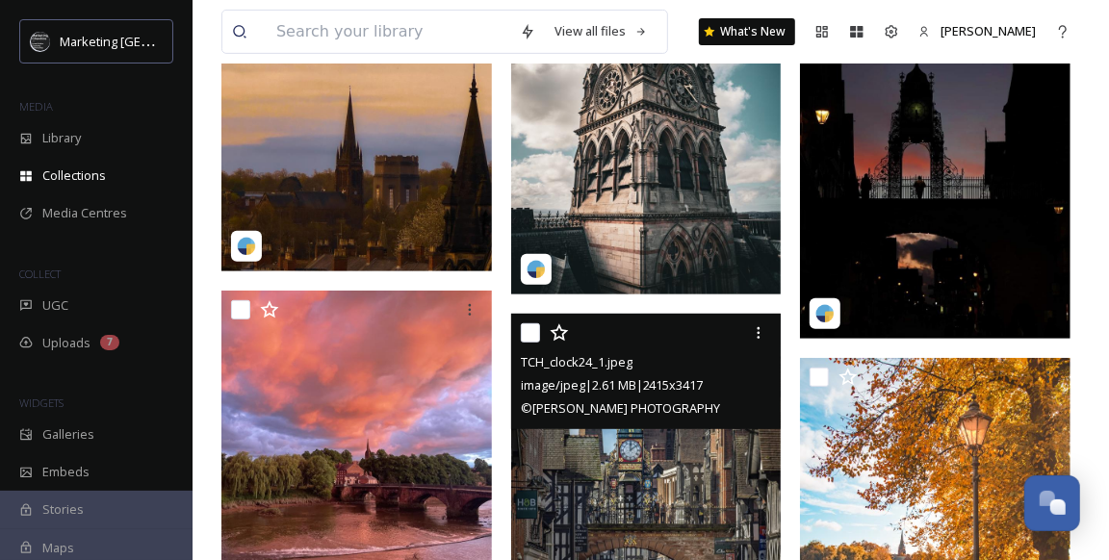
click at [636, 387] on span "image/jpeg | 2.61 MB | 2415 x 3417" at bounding box center [612, 384] width 183 height 17
click at [628, 546] on img at bounding box center [646, 505] width 270 height 382
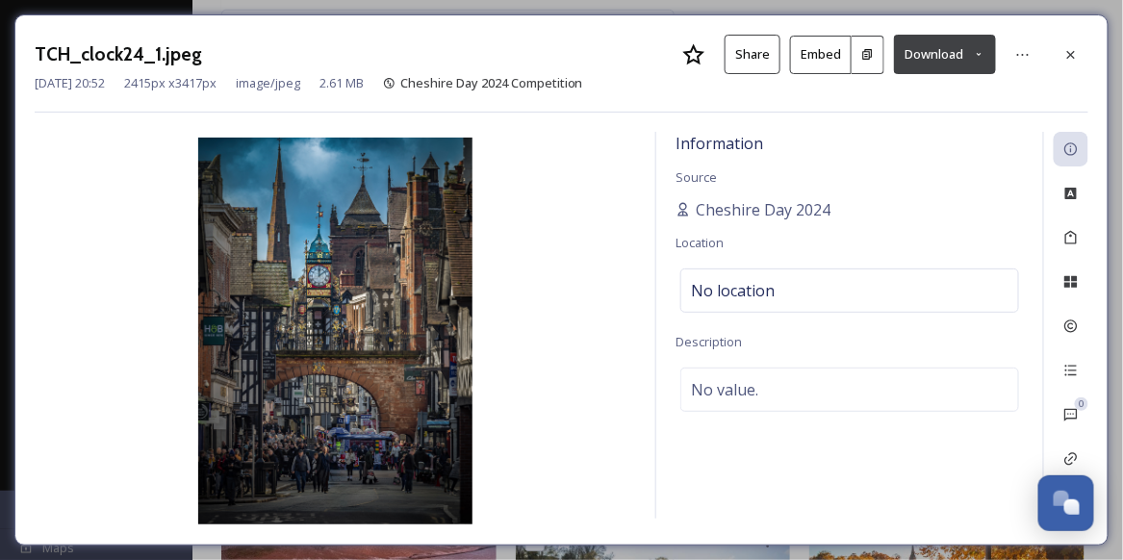
click at [940, 49] on button "Download" at bounding box center [945, 54] width 102 height 39
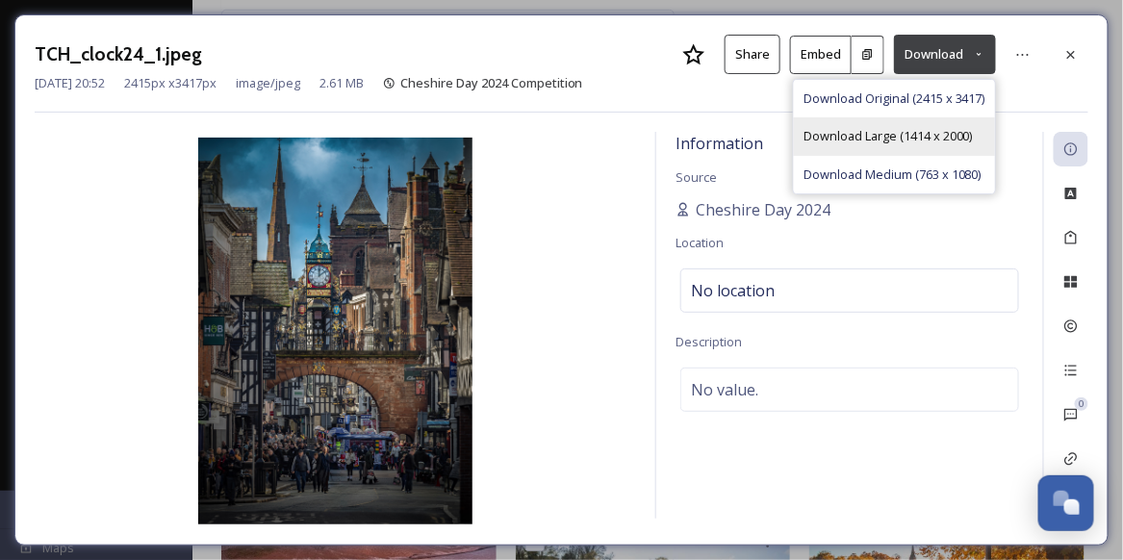
click at [841, 129] on span "Download Large (1414 x 2000)" at bounding box center [888, 136] width 169 height 18
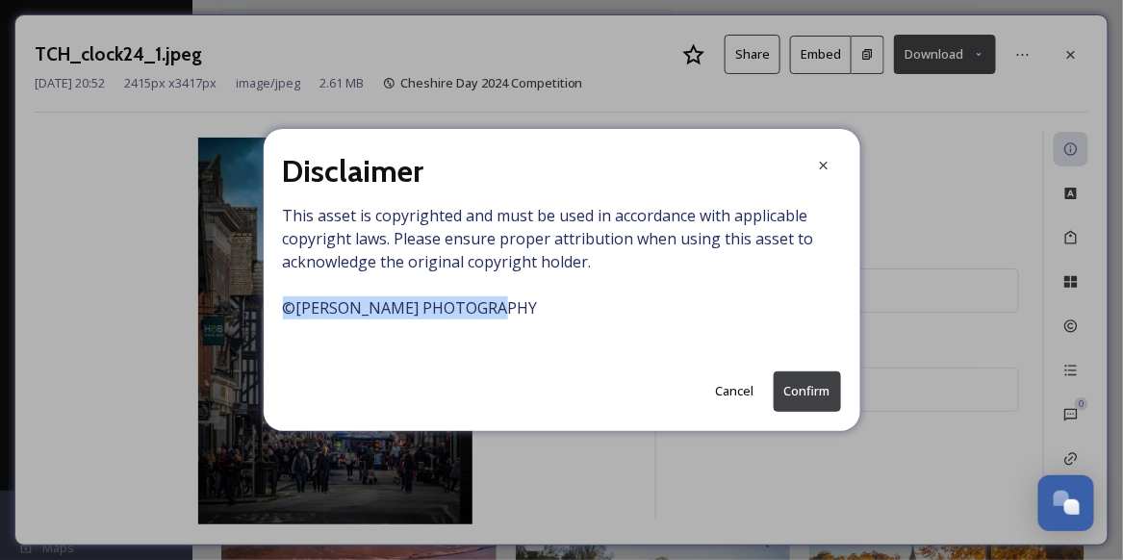
drag, startPoint x: 500, startPoint y: 307, endPoint x: 286, endPoint y: 313, distance: 214.7
click at [286, 313] on span "This asset is copyrighted and must be used in accordance with applicable copyri…" at bounding box center [562, 273] width 558 height 139
copy span "© [PERSON_NAME] PHOTOGRAPHY"
